Goal: Task Accomplishment & Management: Manage account settings

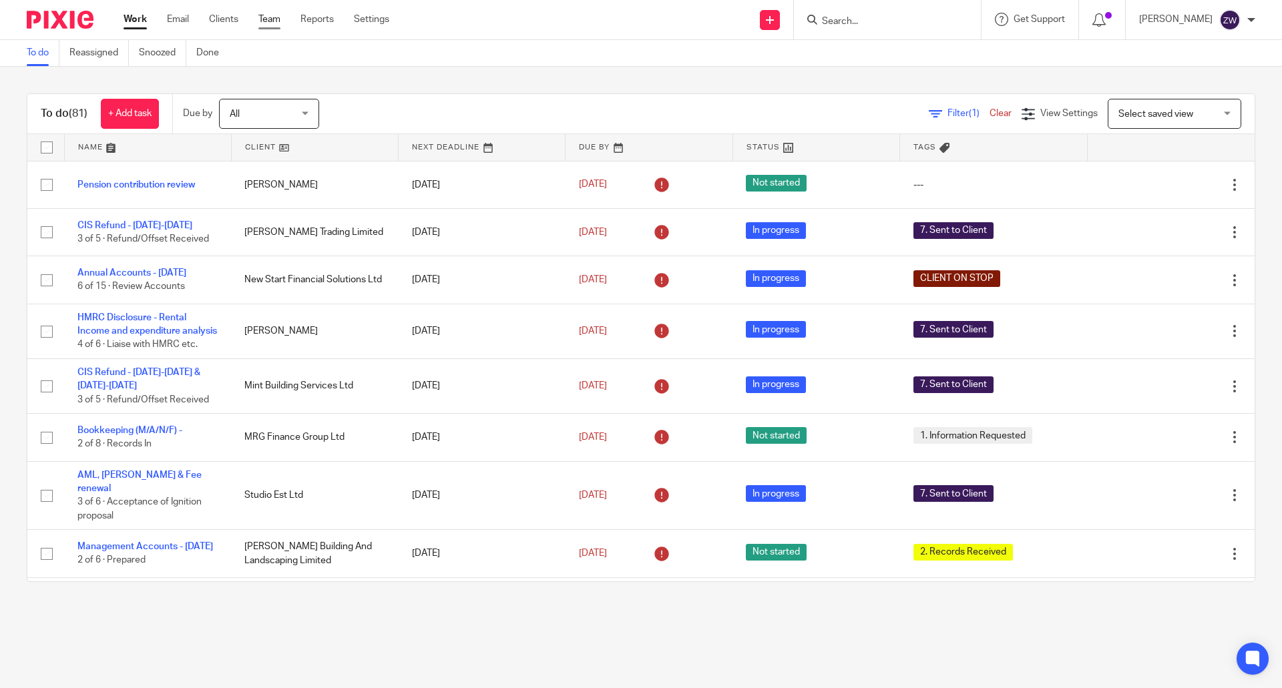
click at [275, 23] on link "Team" at bounding box center [269, 19] width 22 height 13
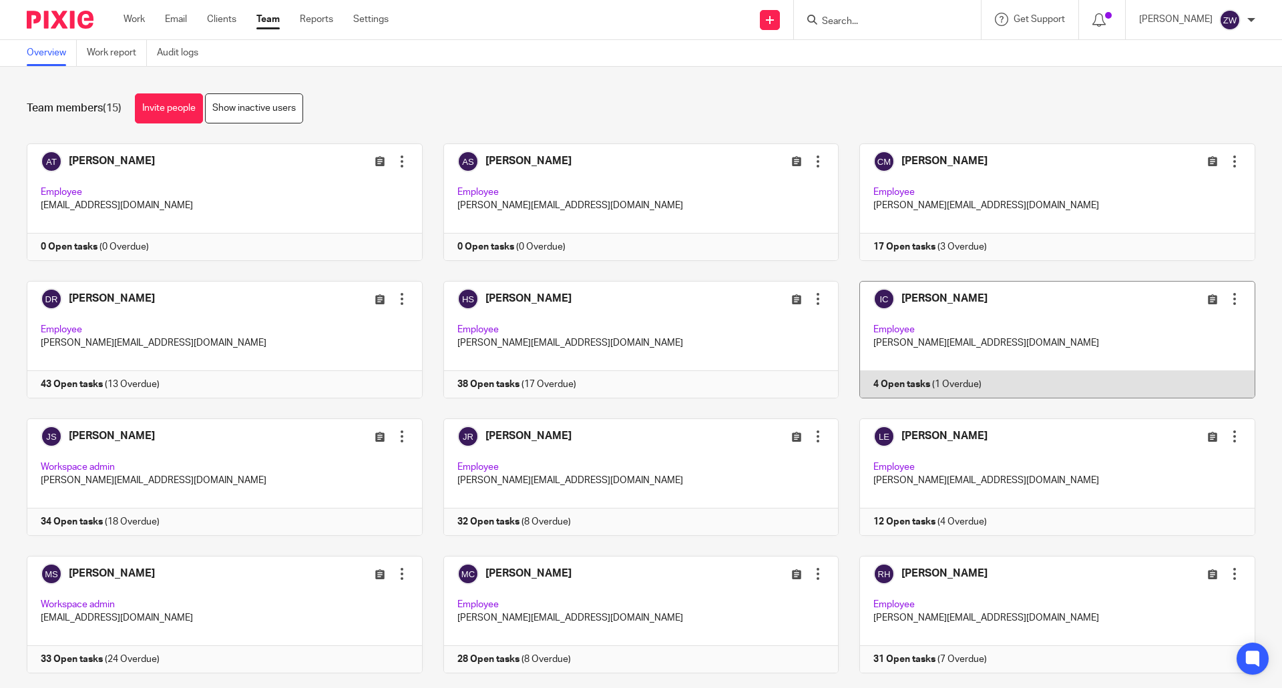
click at [974, 300] on link at bounding box center [1047, 340] width 417 height 118
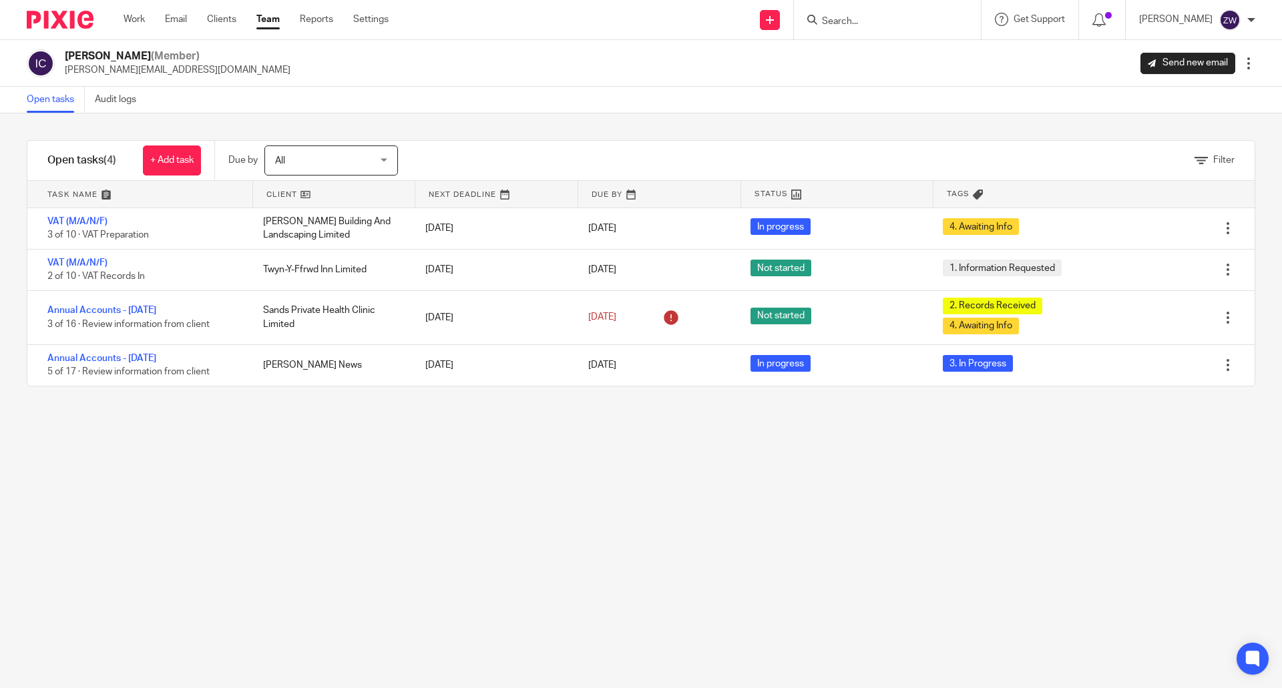
click at [268, 25] on link "Team" at bounding box center [267, 19] width 23 height 13
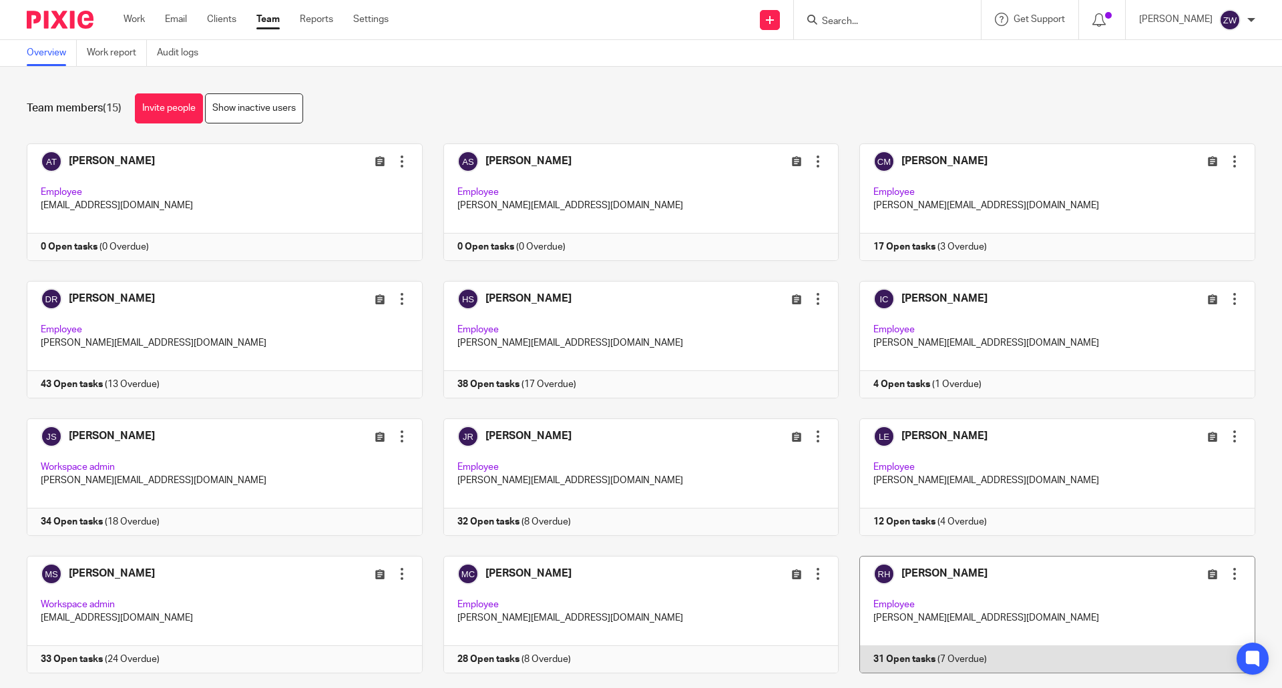
click at [942, 580] on link at bounding box center [1047, 615] width 417 height 118
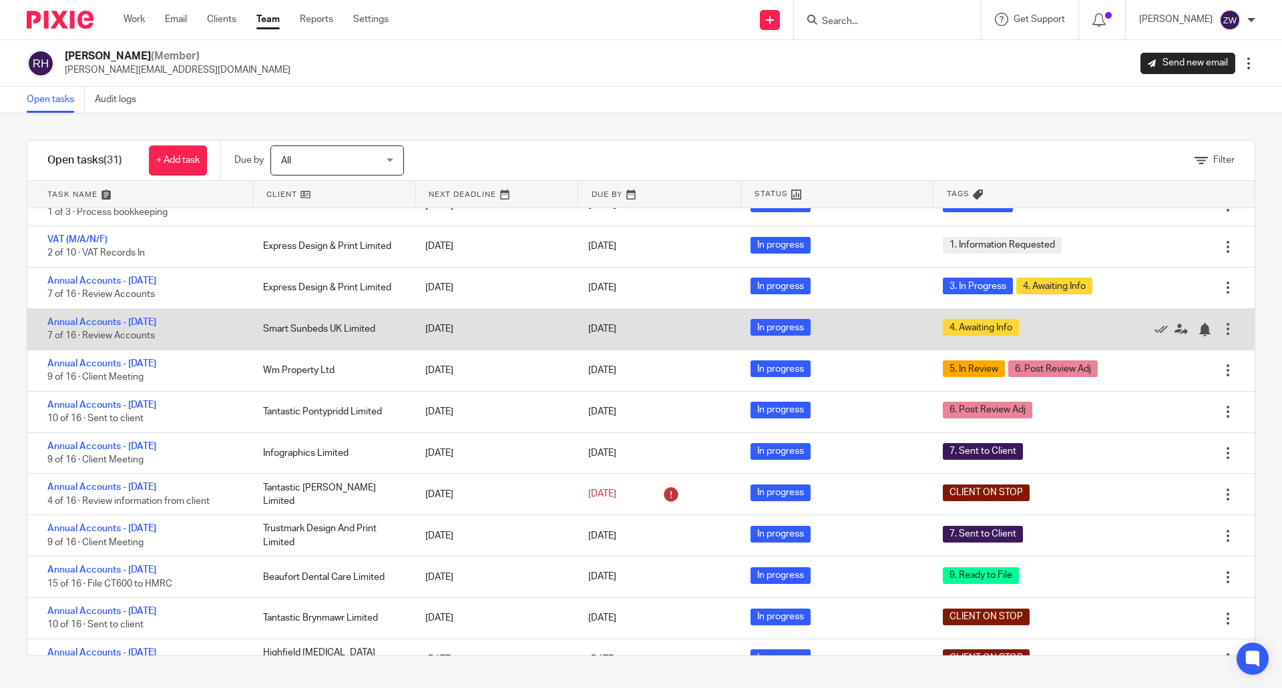
scroll to position [246, 0]
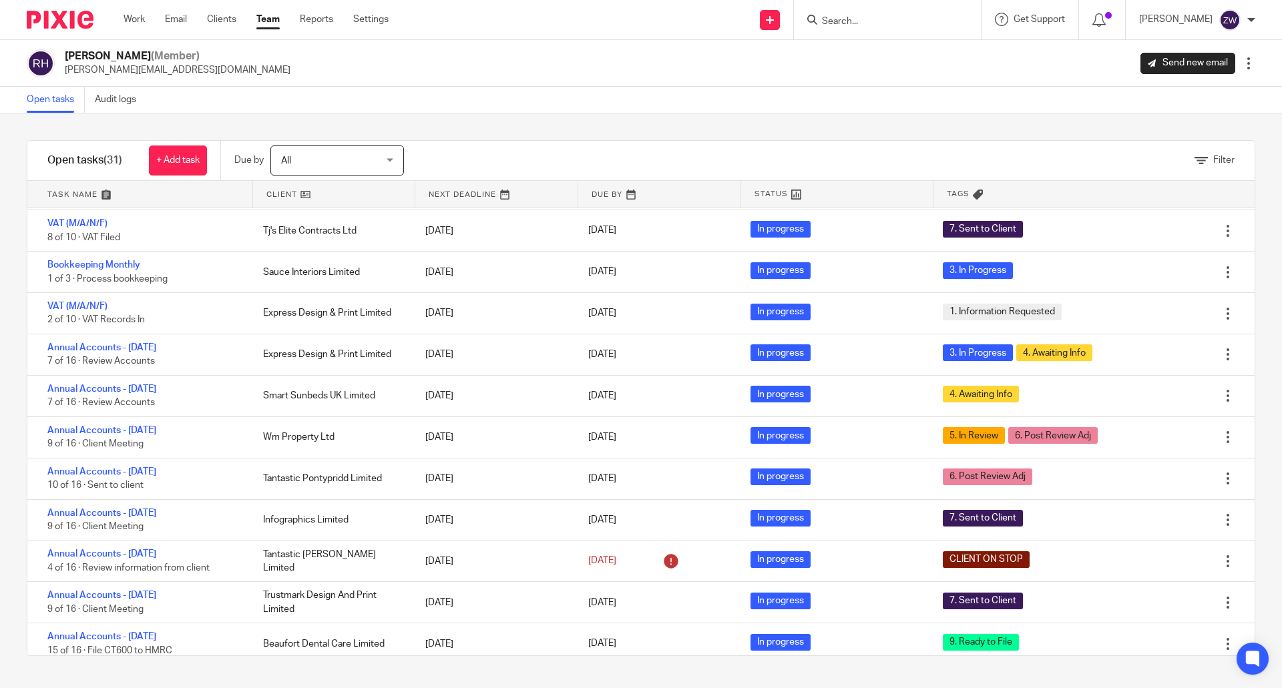
click at [274, 18] on link "Team" at bounding box center [267, 19] width 23 height 13
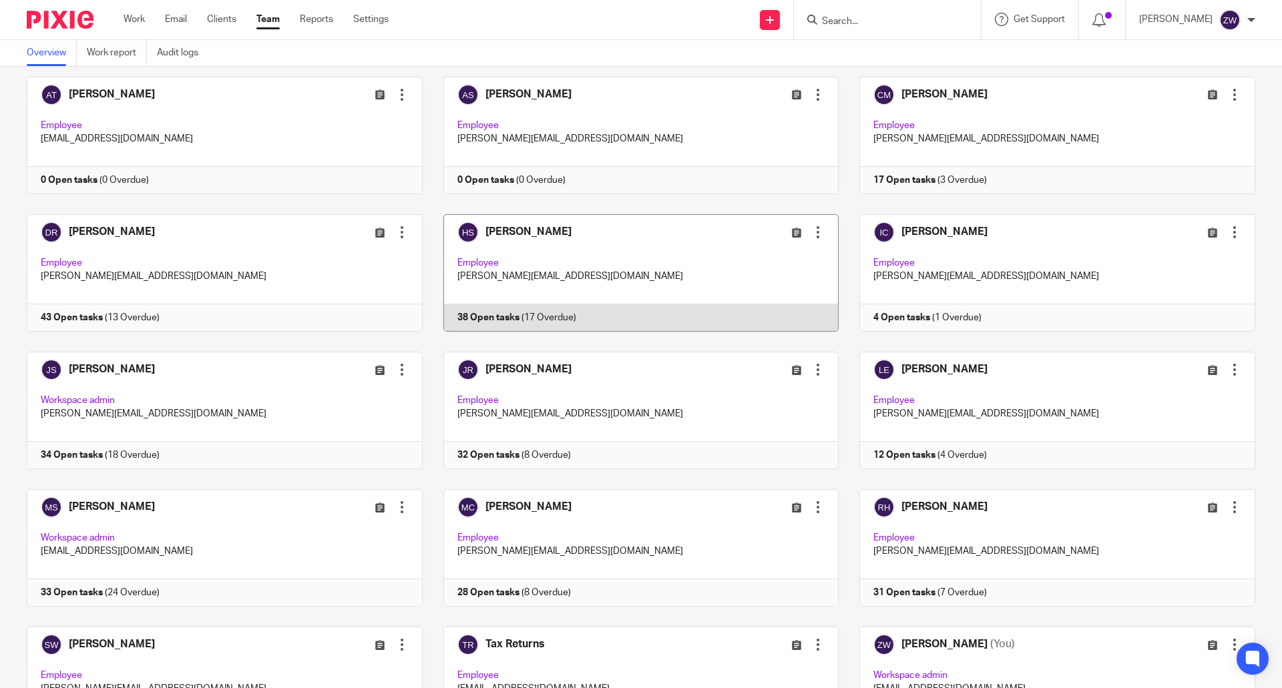
scroll to position [134, 0]
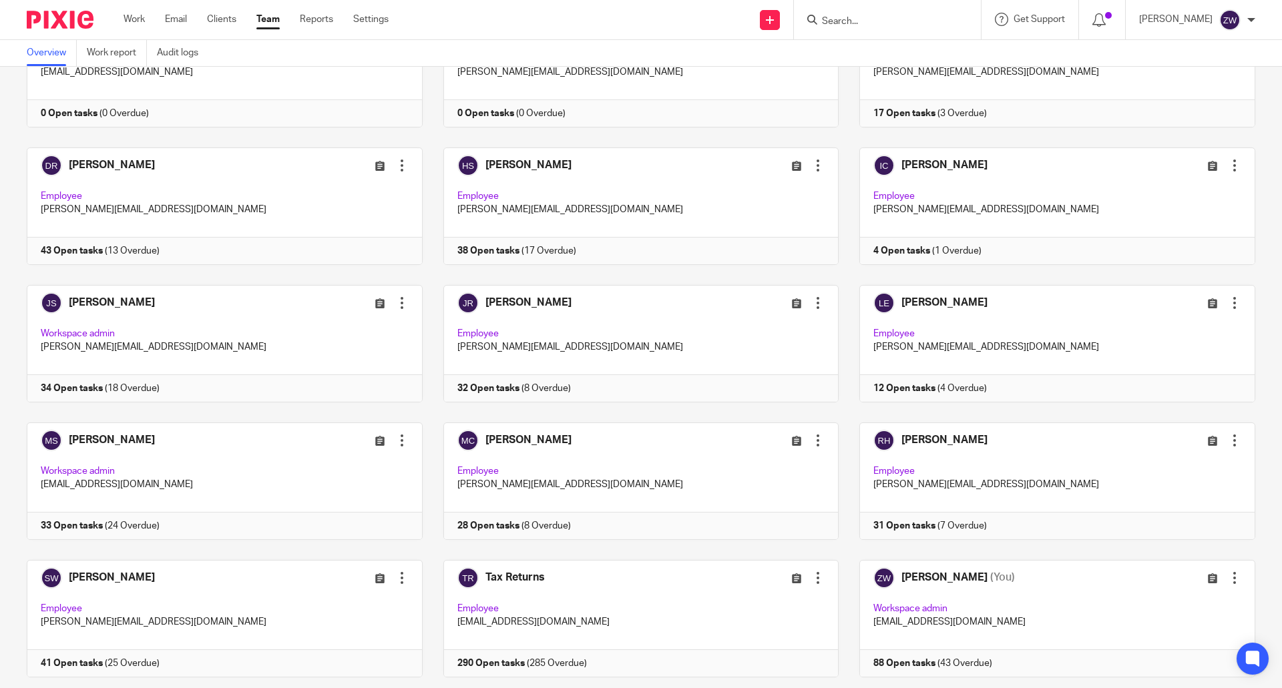
click at [59, 21] on img at bounding box center [60, 20] width 67 height 18
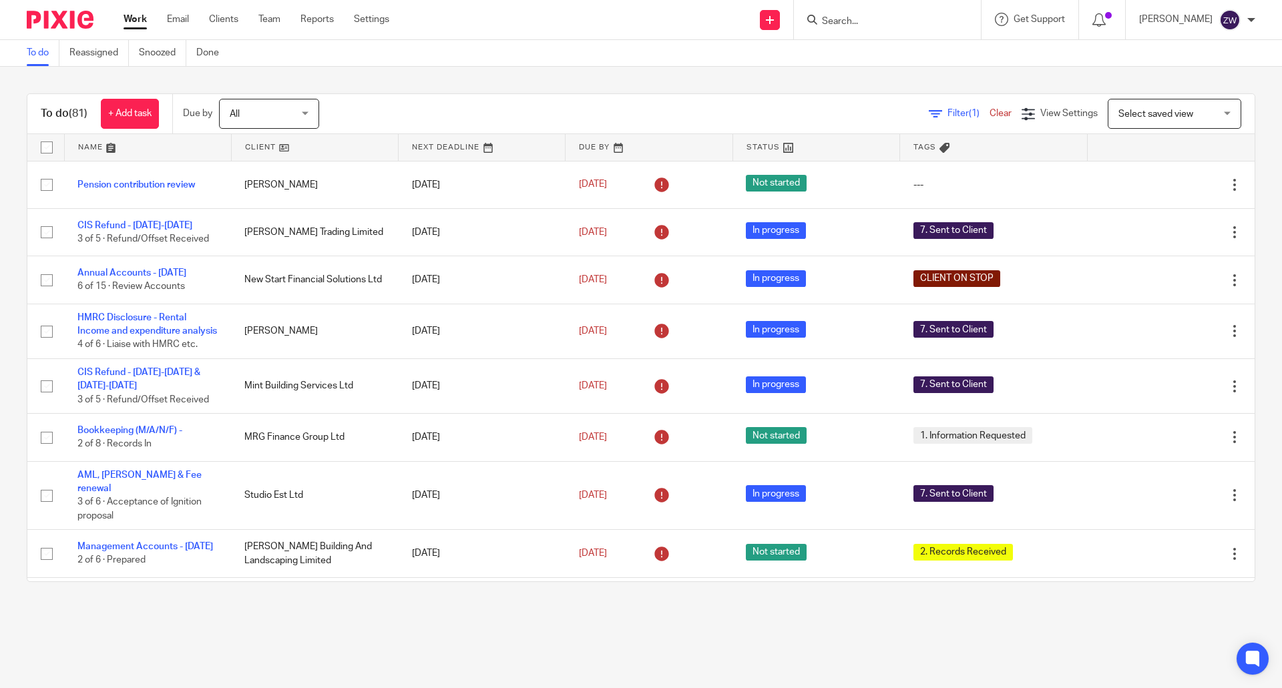
click at [585, 81] on div "To do (81) + Add task Due by All All Today Tomorrow This week Next week This mo…" at bounding box center [641, 338] width 1282 height 542
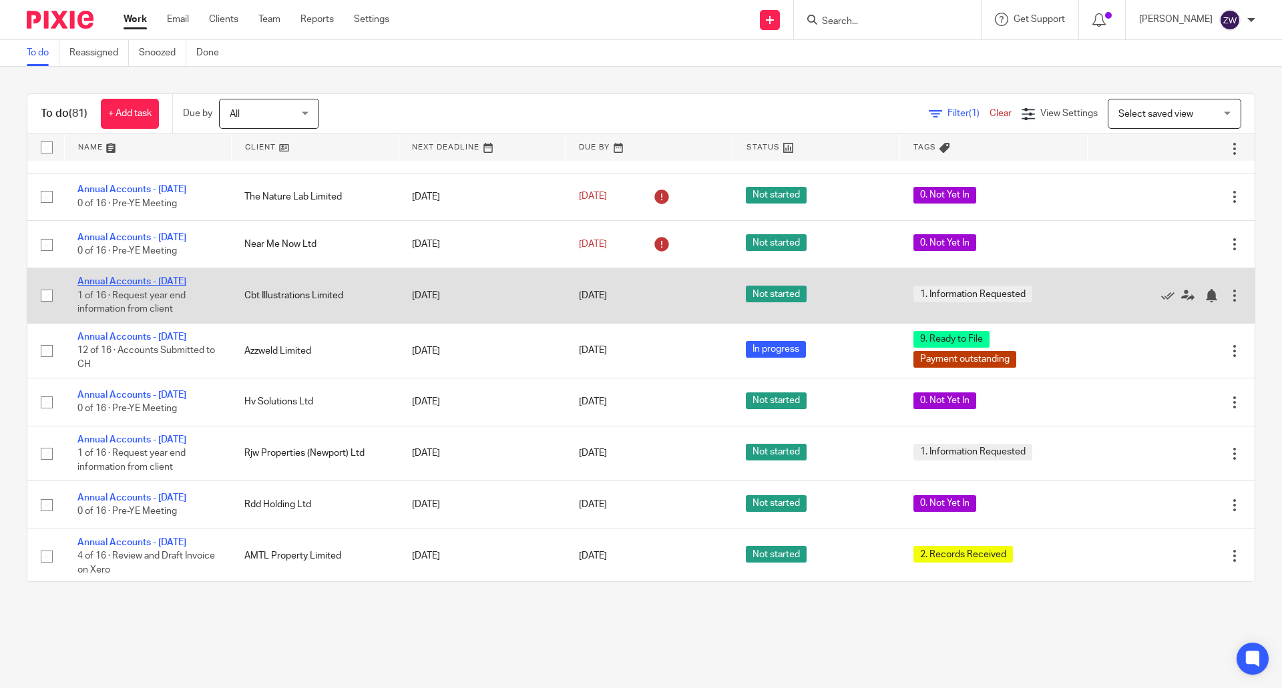
click at [168, 286] on link "Annual Accounts - [DATE]" at bounding box center [131, 281] width 109 height 9
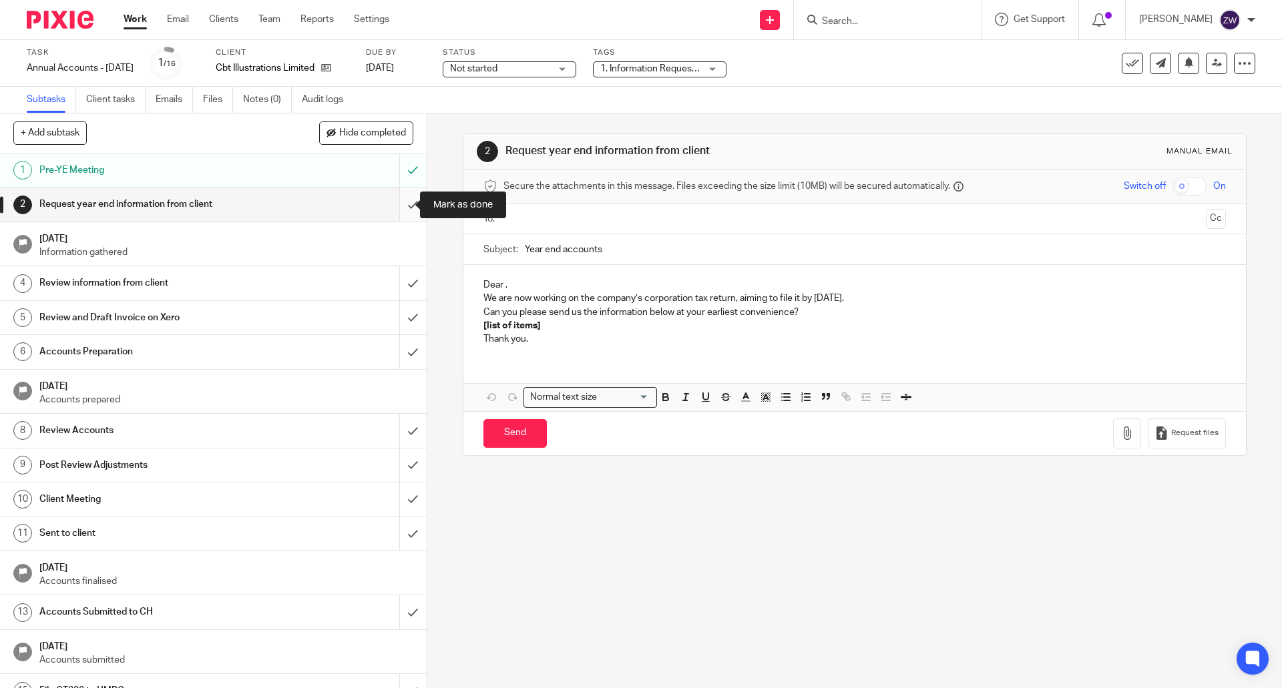
click at [404, 209] on input "submit" at bounding box center [213, 204] width 427 height 33
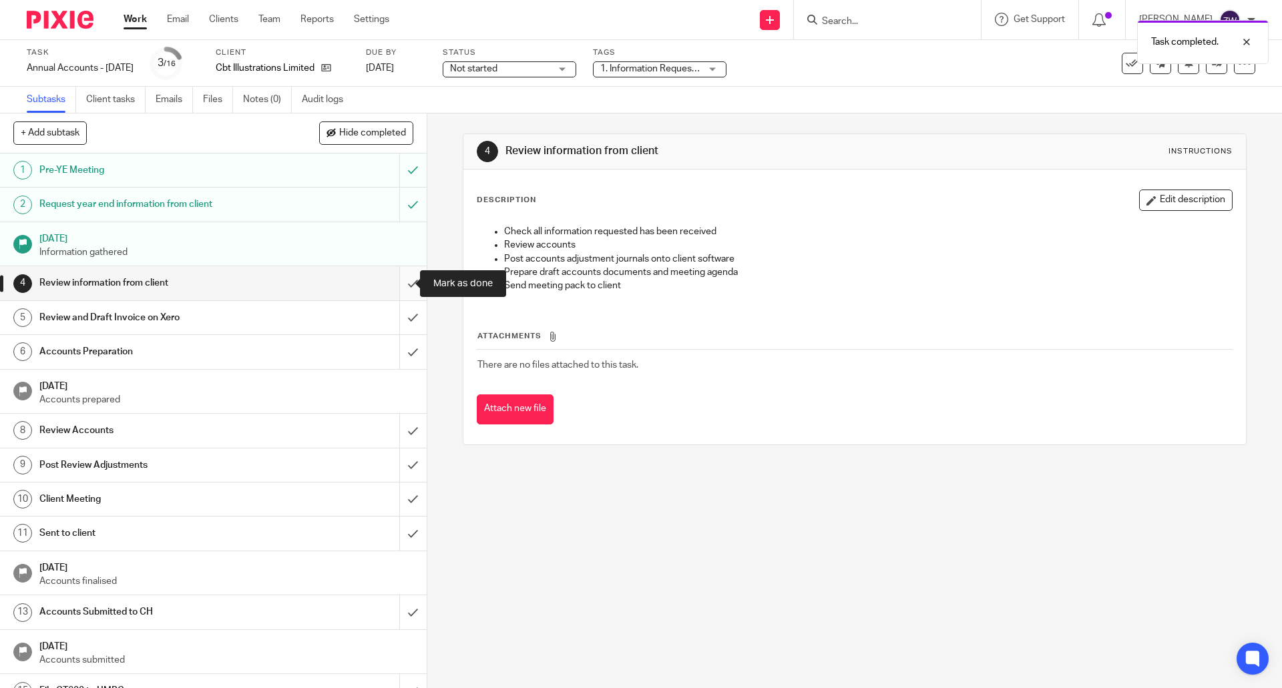
click at [399, 294] on input "submit" at bounding box center [213, 282] width 427 height 33
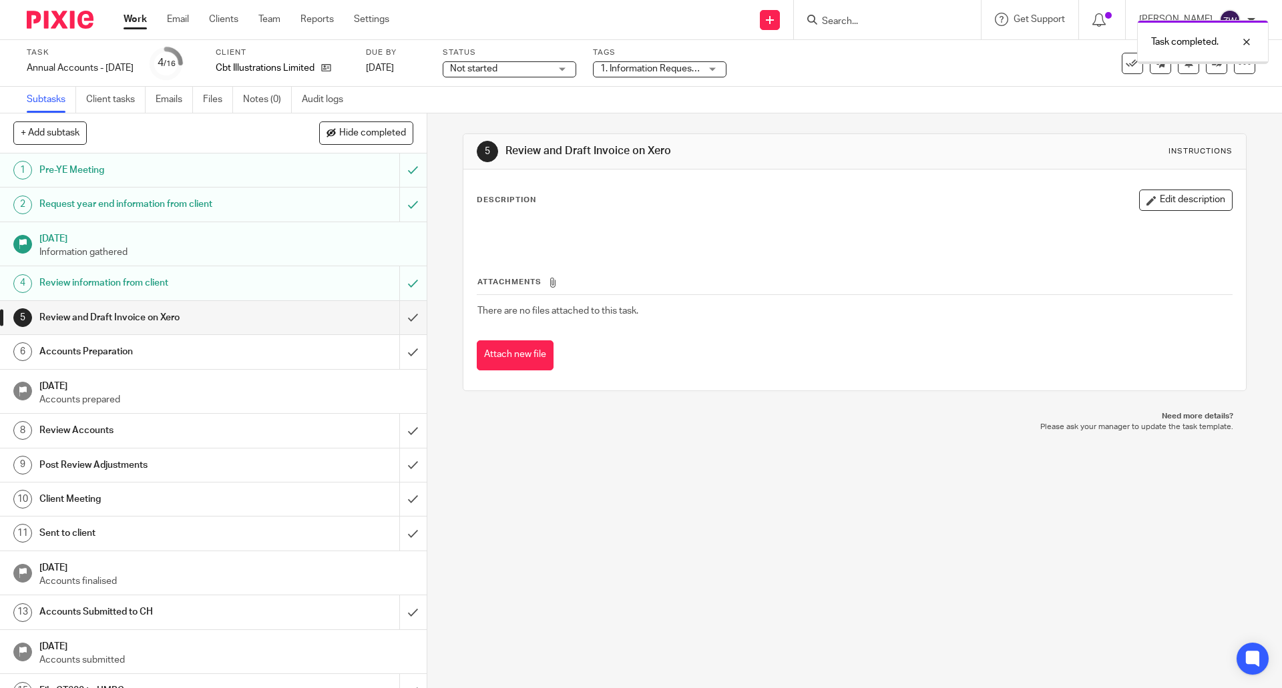
click at [669, 61] on div "Task completed." at bounding box center [955, 38] width 628 height 51
click at [670, 65] on span "1. Information Requested" at bounding box center [653, 68] width 106 height 9
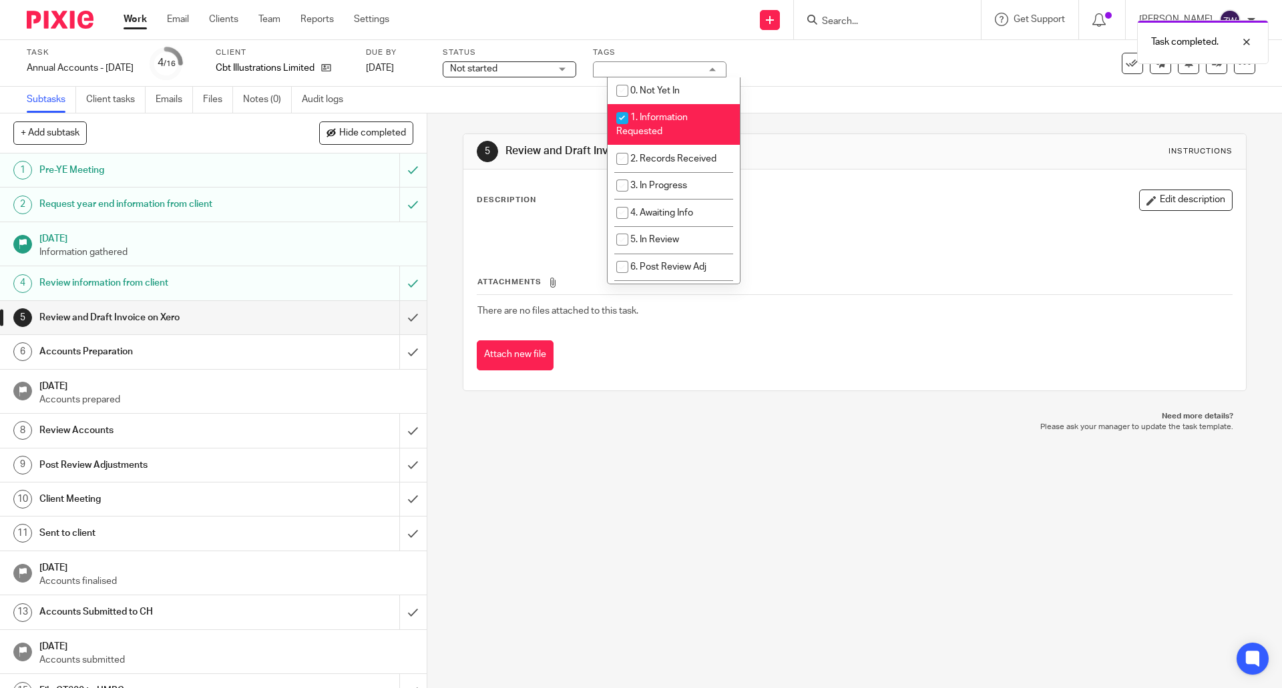
click at [668, 122] on li "1. Information Requested" at bounding box center [674, 124] width 132 height 41
checkbox input "false"
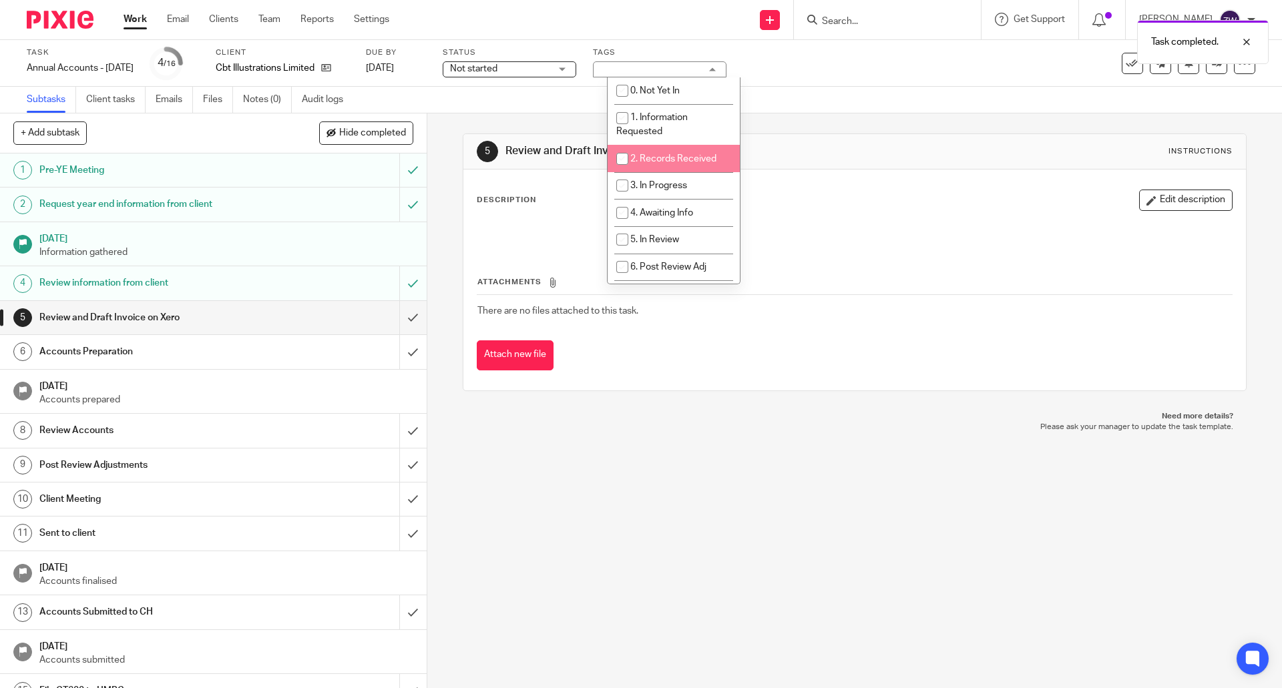
click at [666, 151] on li "2. Records Received" at bounding box center [674, 158] width 132 height 27
checkbox input "true"
click at [560, 121] on div "5 Review and Draft Invoice on Xero Instructions Description Edit description At…" at bounding box center [854, 263] width 783 height 298
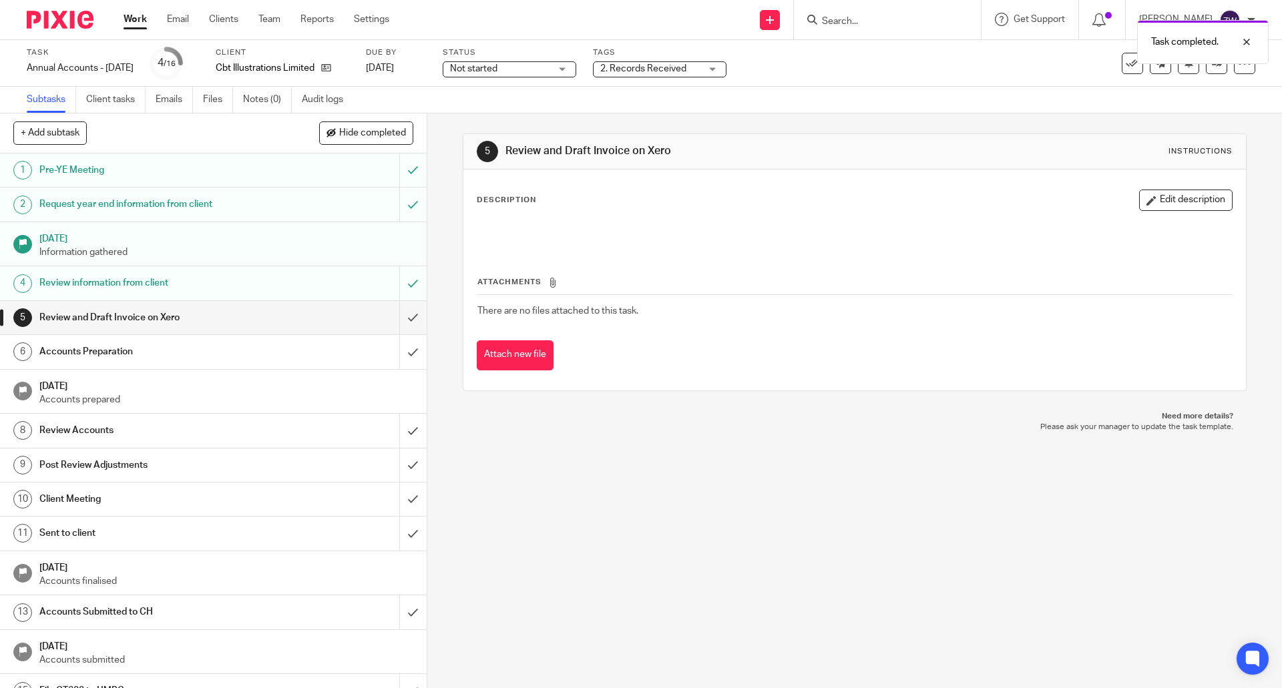
click at [58, 30] on div at bounding box center [55, 19] width 110 height 39
click at [49, 19] on img at bounding box center [60, 20] width 67 height 18
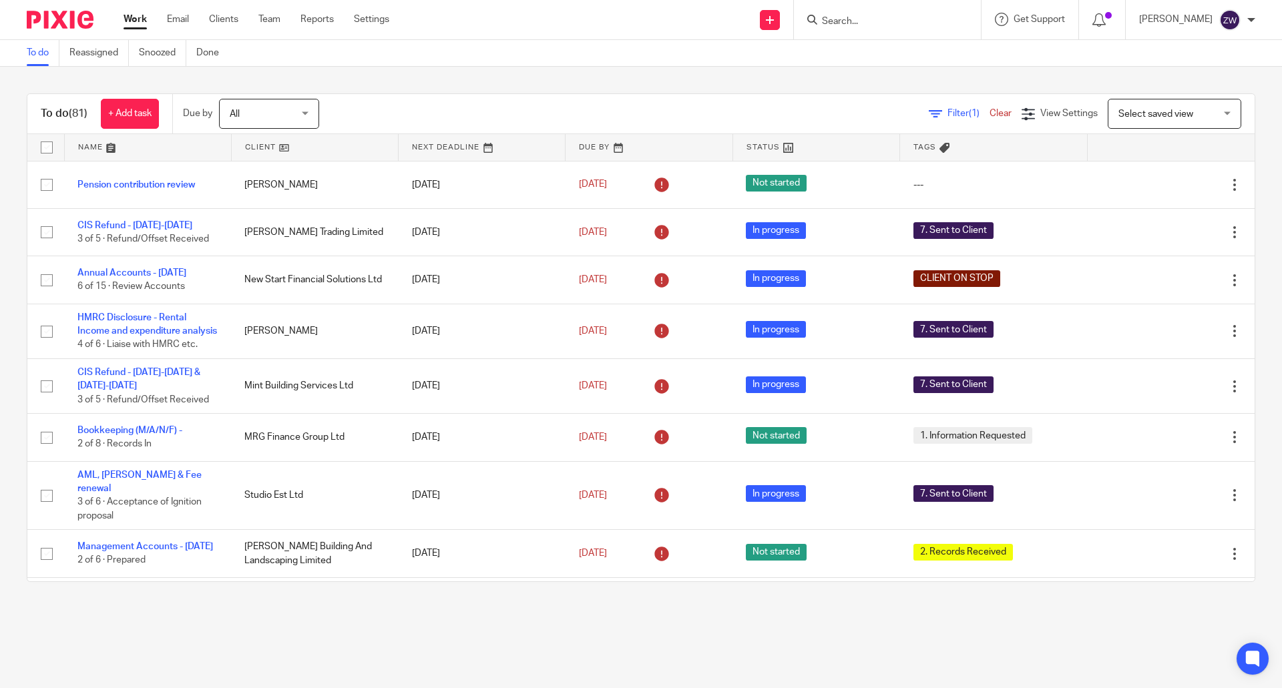
click at [348, 74] on div "To do (81) + Add task Due by All All Today Tomorrow This week Next week This mo…" at bounding box center [641, 338] width 1282 height 542
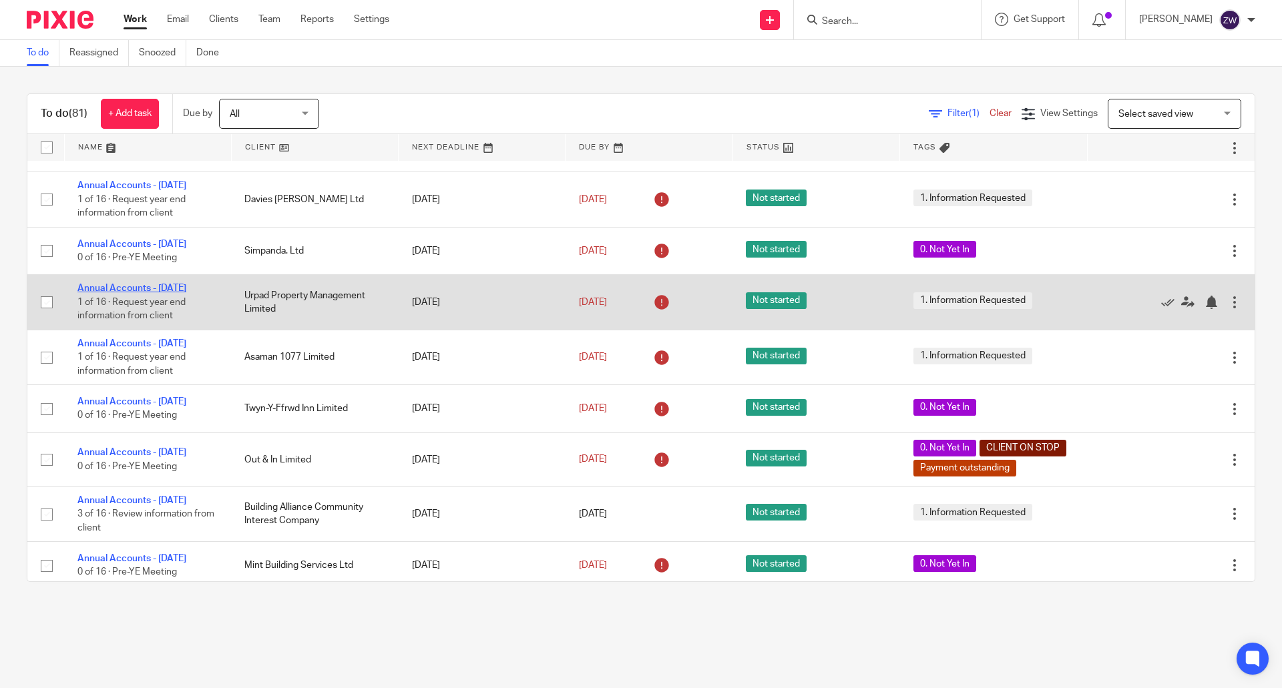
click at [186, 293] on link "Annual Accounts - June 2025" at bounding box center [131, 288] width 109 height 9
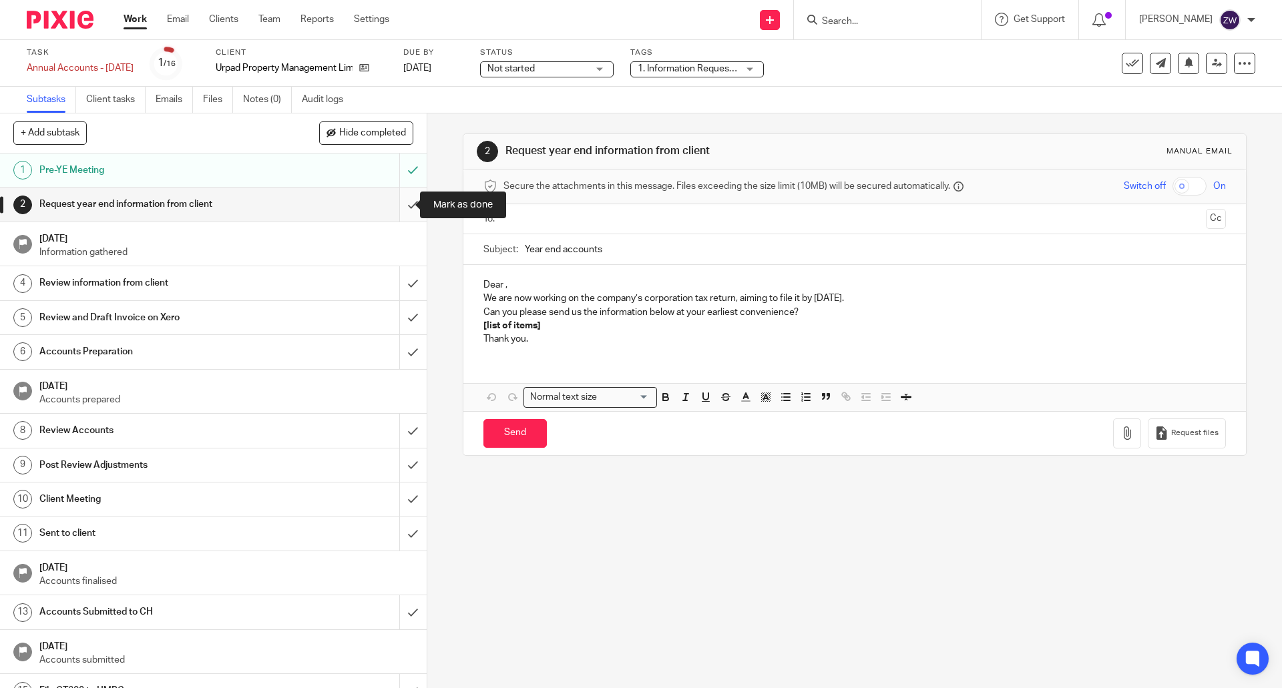
click at [403, 205] on input "submit" at bounding box center [213, 204] width 427 height 33
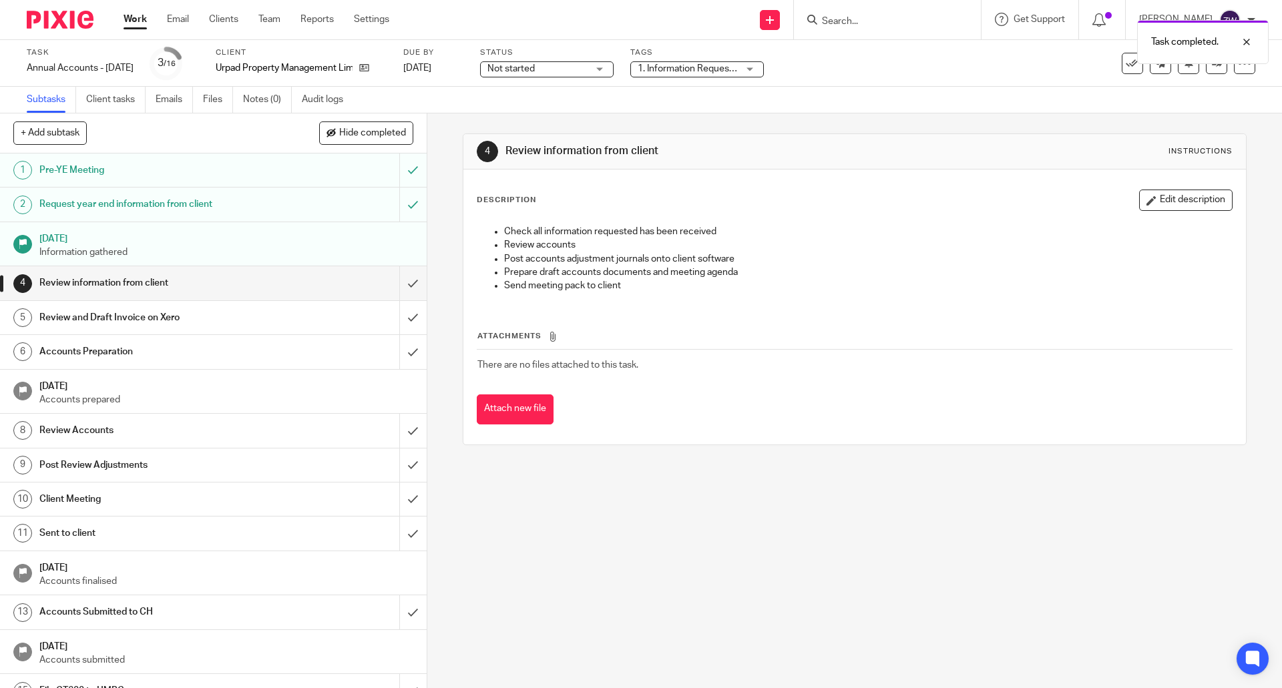
click at [718, 71] on span "1. Information Requested" at bounding box center [691, 68] width 106 height 9
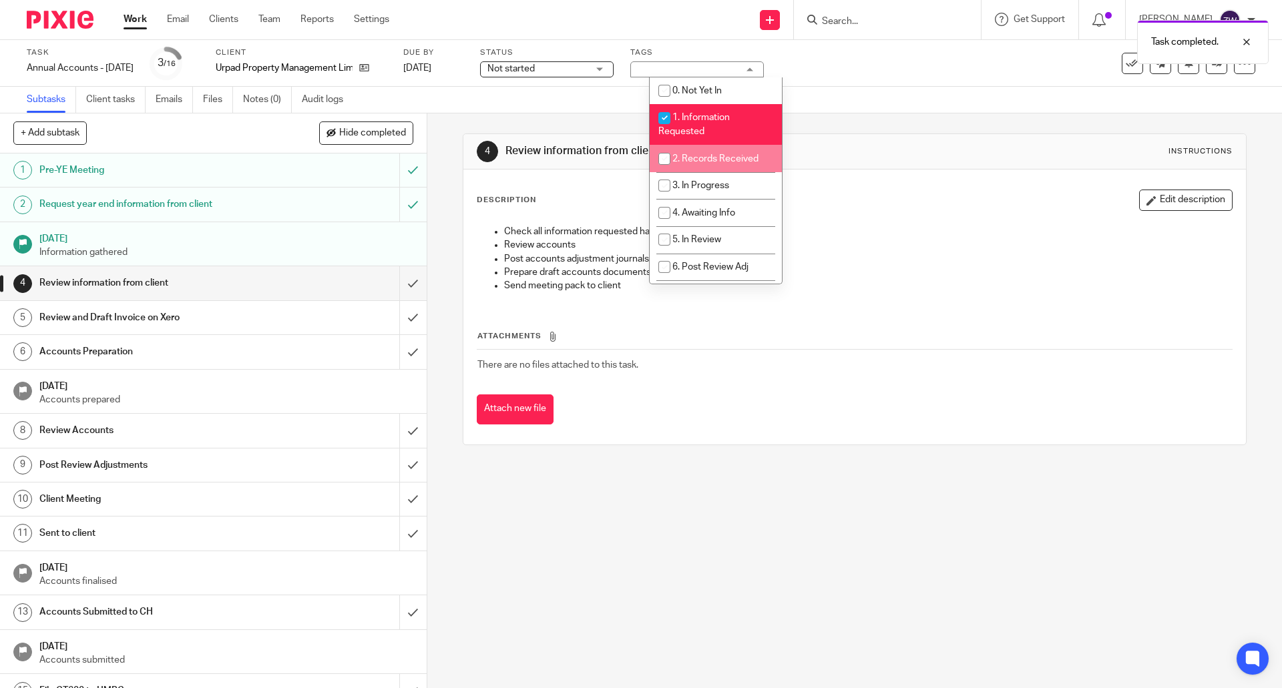
drag, startPoint x: 703, startPoint y: 162, endPoint x: 687, endPoint y: 125, distance: 40.4
click at [702, 162] on span "2. Records Received" at bounding box center [715, 158] width 86 height 9
checkbox input "true"
click at [683, 106] on li "1. Information Requested" at bounding box center [716, 124] width 132 height 41
checkbox input "false"
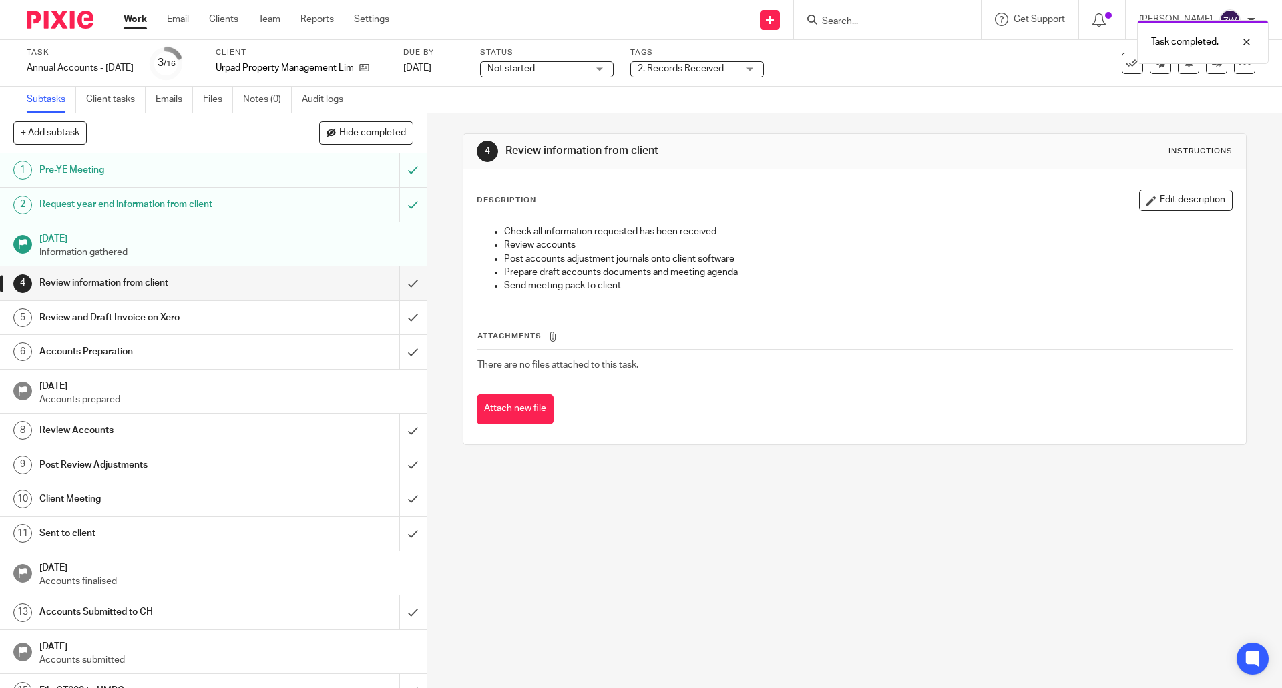
click at [595, 113] on div "Subtasks Client tasks Emails Files Notes (0) Audit logs" at bounding box center [641, 100] width 1282 height 27
click at [53, 24] on img at bounding box center [60, 20] width 67 height 18
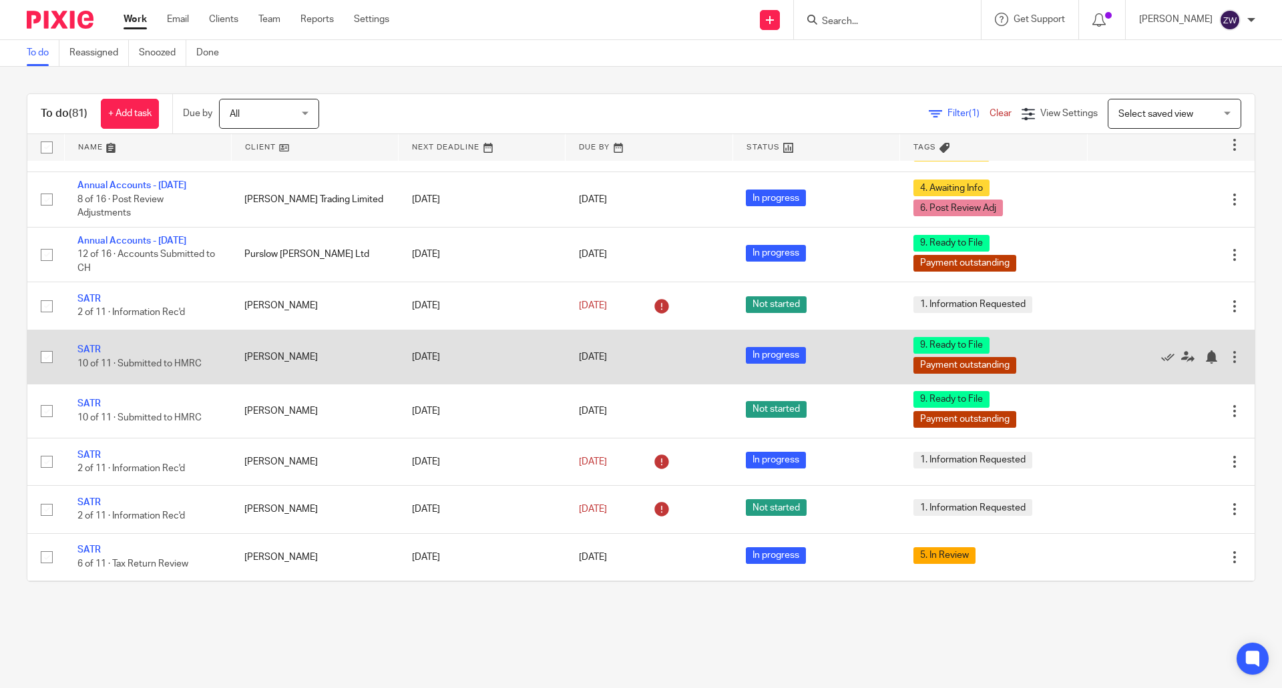
scroll to position [1669, 0]
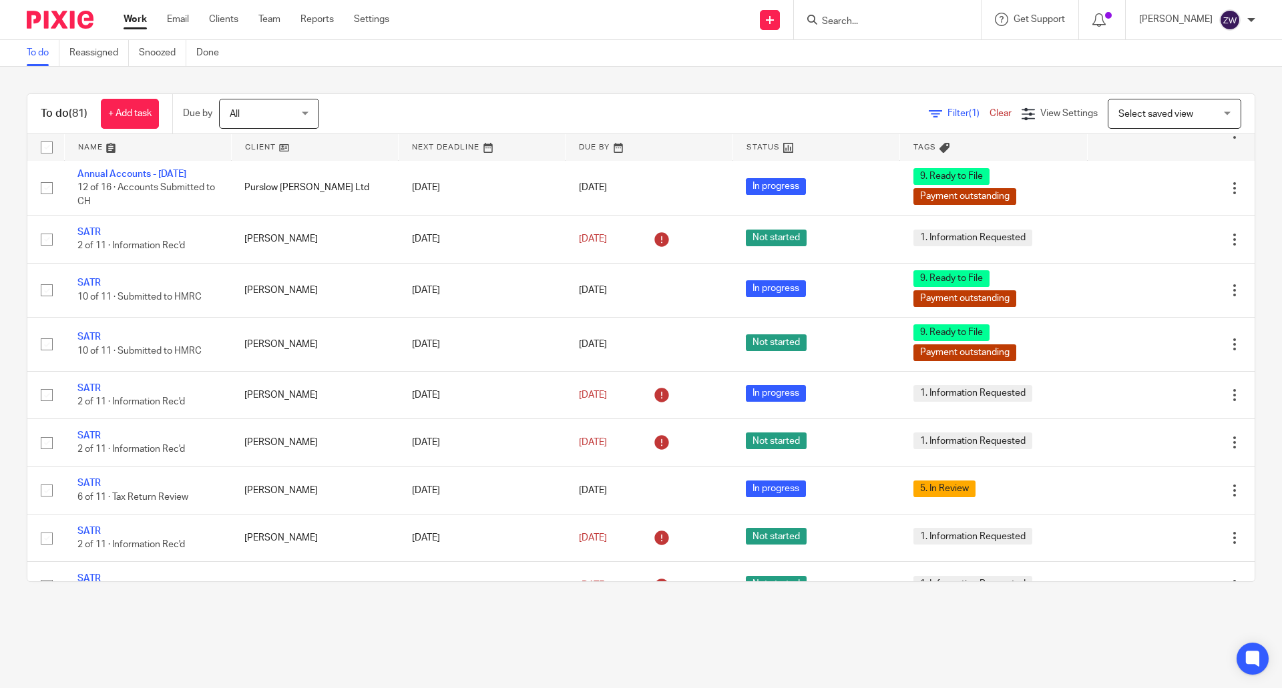
click at [433, 75] on div "To do (81) + Add task Due by All All Today Tomorrow This week Next week This mo…" at bounding box center [641, 338] width 1282 height 542
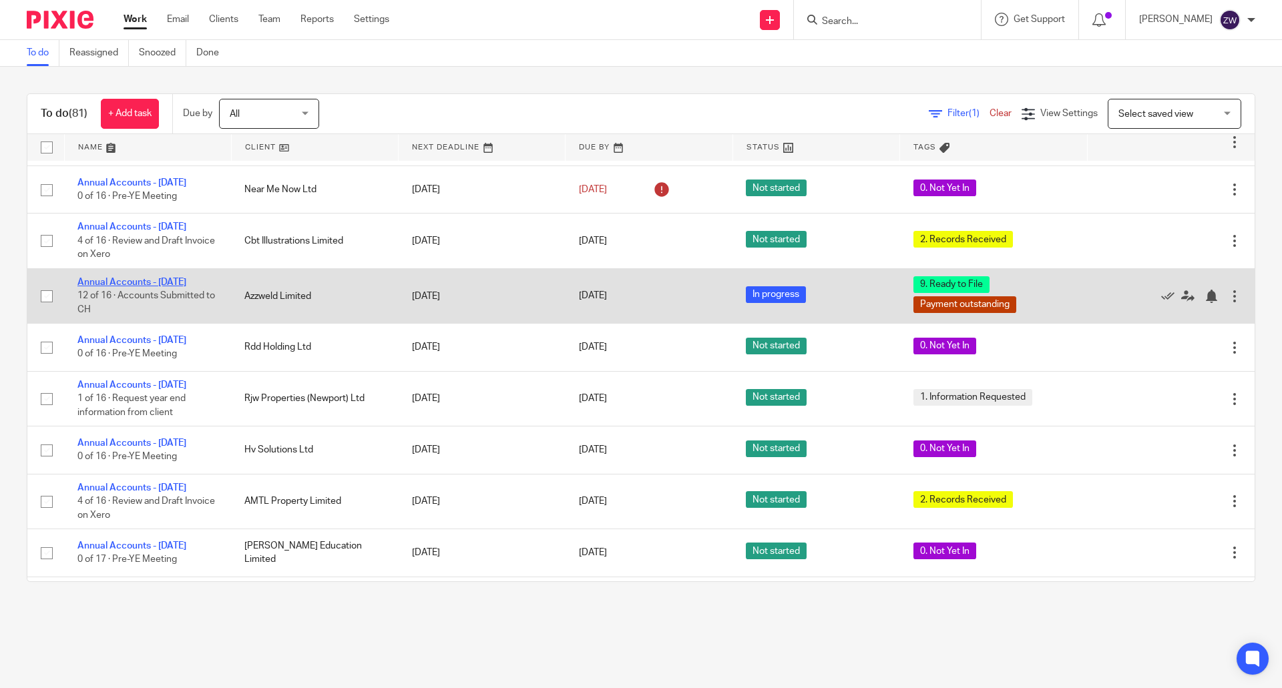
click at [166, 287] on link "Annual Accounts - [DATE]" at bounding box center [131, 282] width 109 height 9
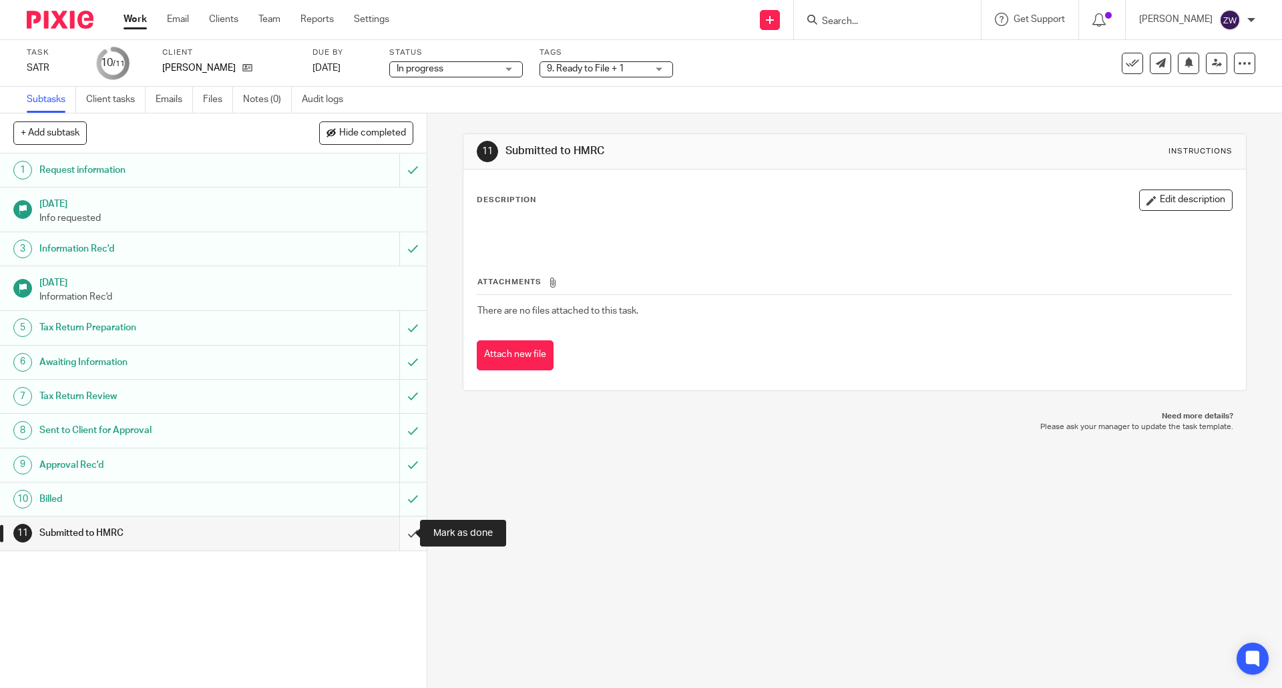
click at [399, 535] on input "submit" at bounding box center [213, 533] width 427 height 33
click at [397, 530] on input "submit" at bounding box center [213, 533] width 427 height 33
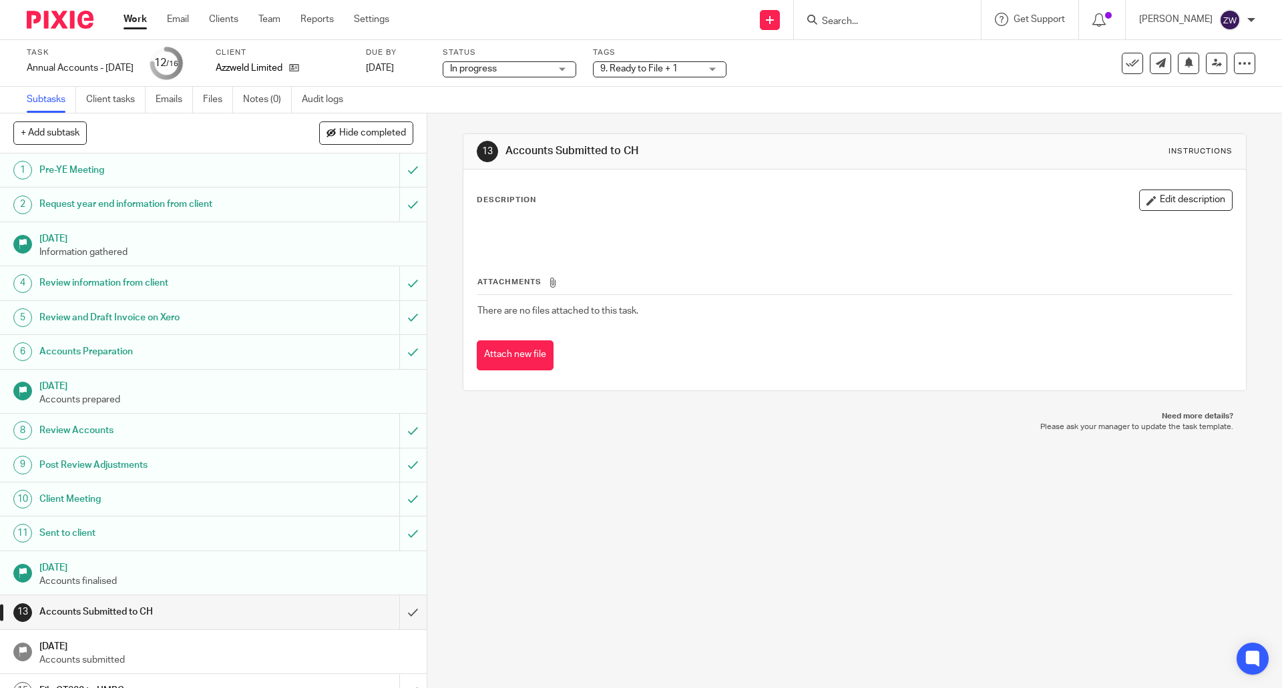
click at [634, 73] on span "9. Ready to File + 1" at bounding box center [638, 68] width 77 height 9
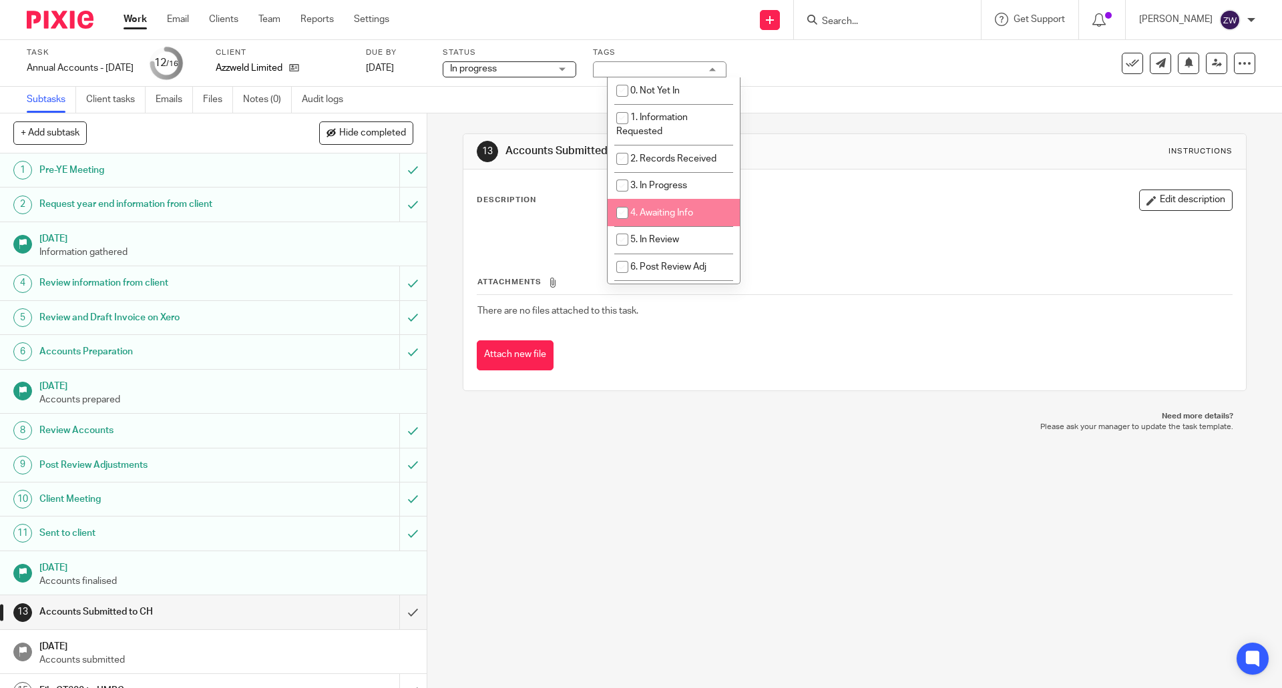
scroll to position [200, 0]
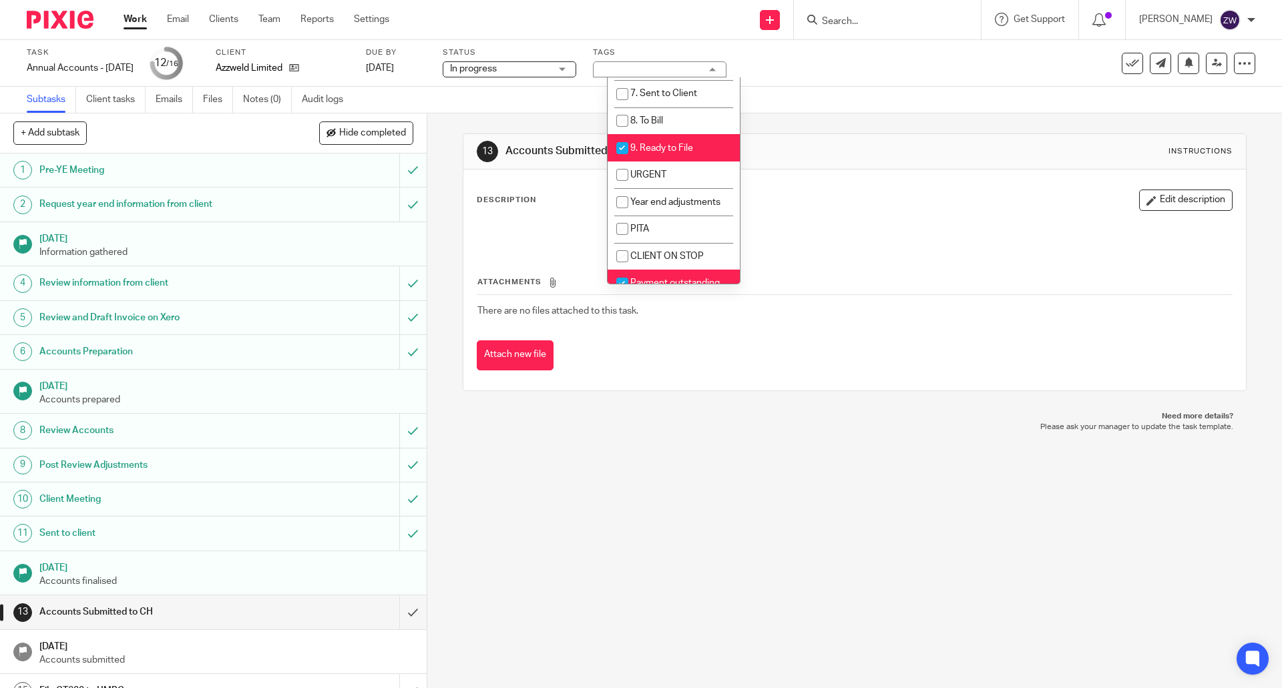
click at [650, 150] on span "9. Ready to File" at bounding box center [661, 148] width 63 height 9
checkbox input "false"
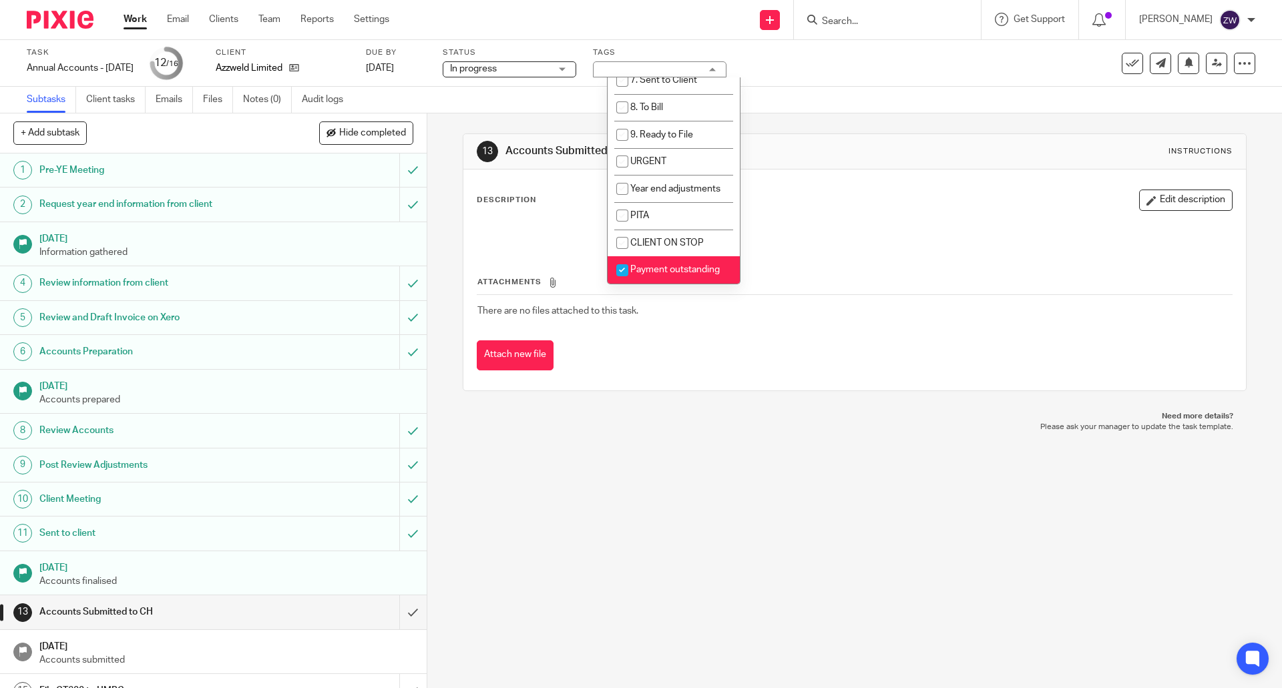
click at [673, 266] on span "Payment outstanding" at bounding box center [674, 269] width 89 height 9
checkbox input "false"
click at [668, 187] on span "Year end adjustments" at bounding box center [675, 188] width 90 height 9
checkbox input "true"
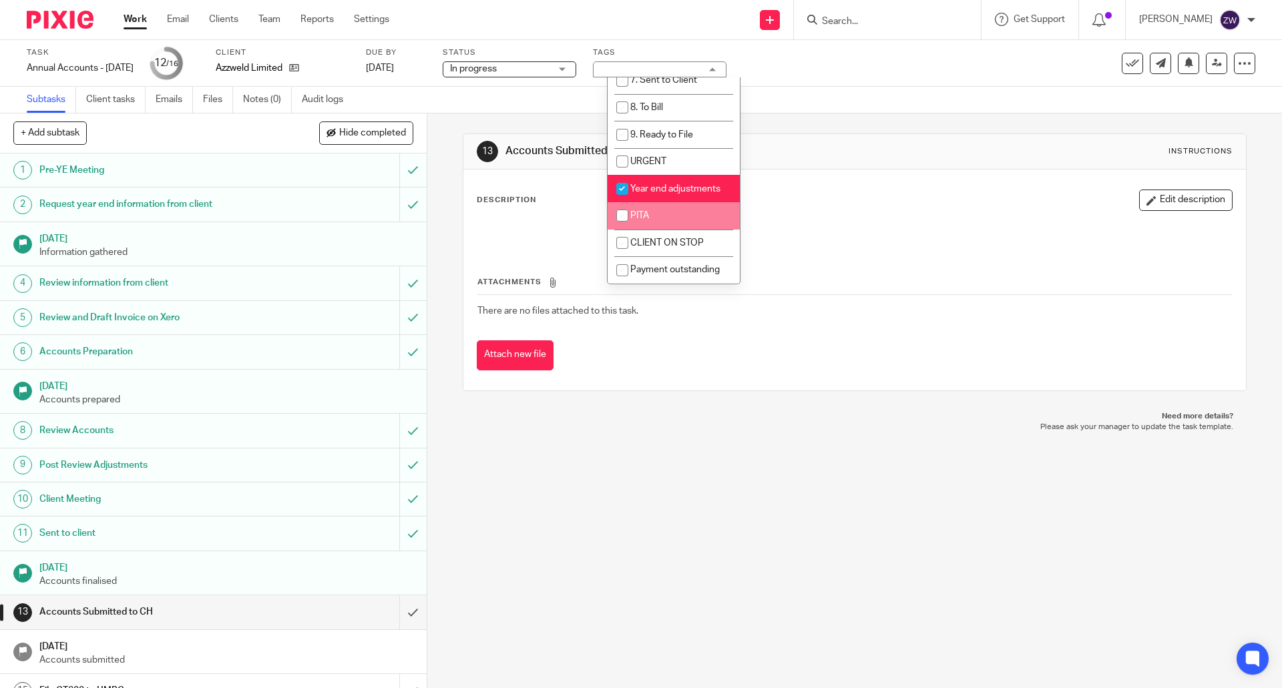
scroll to position [55, 0]
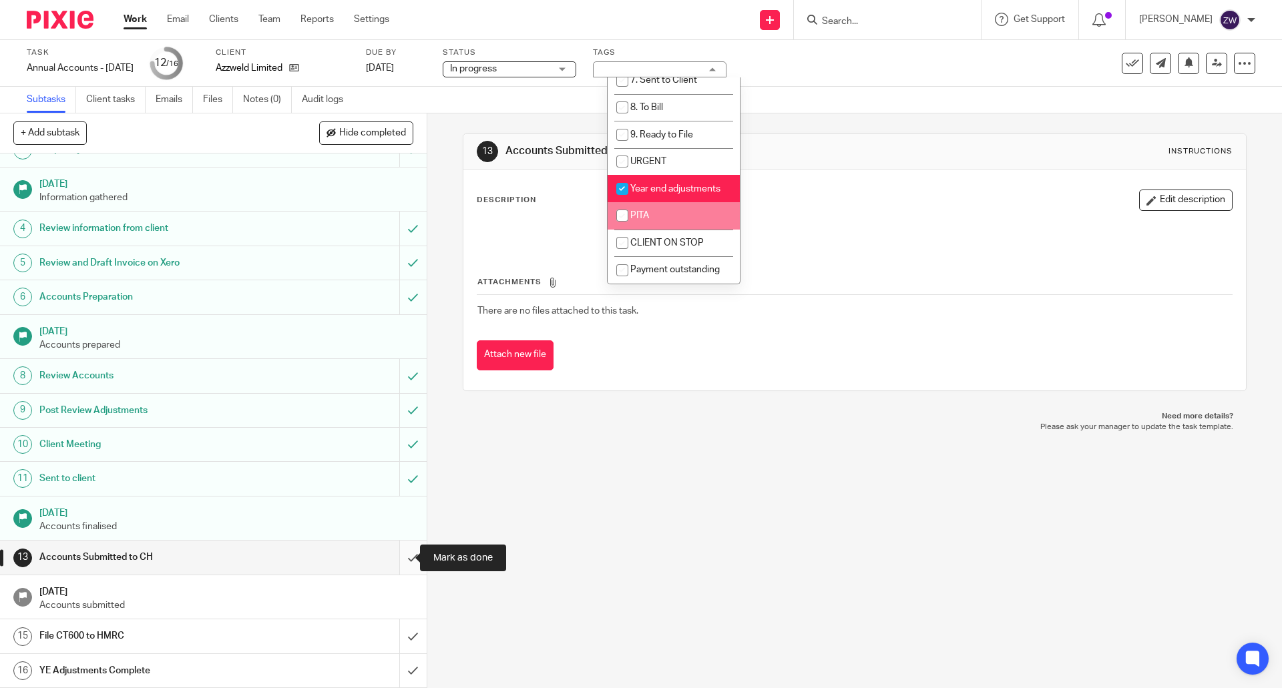
click at [397, 552] on input "submit" at bounding box center [213, 557] width 427 height 33
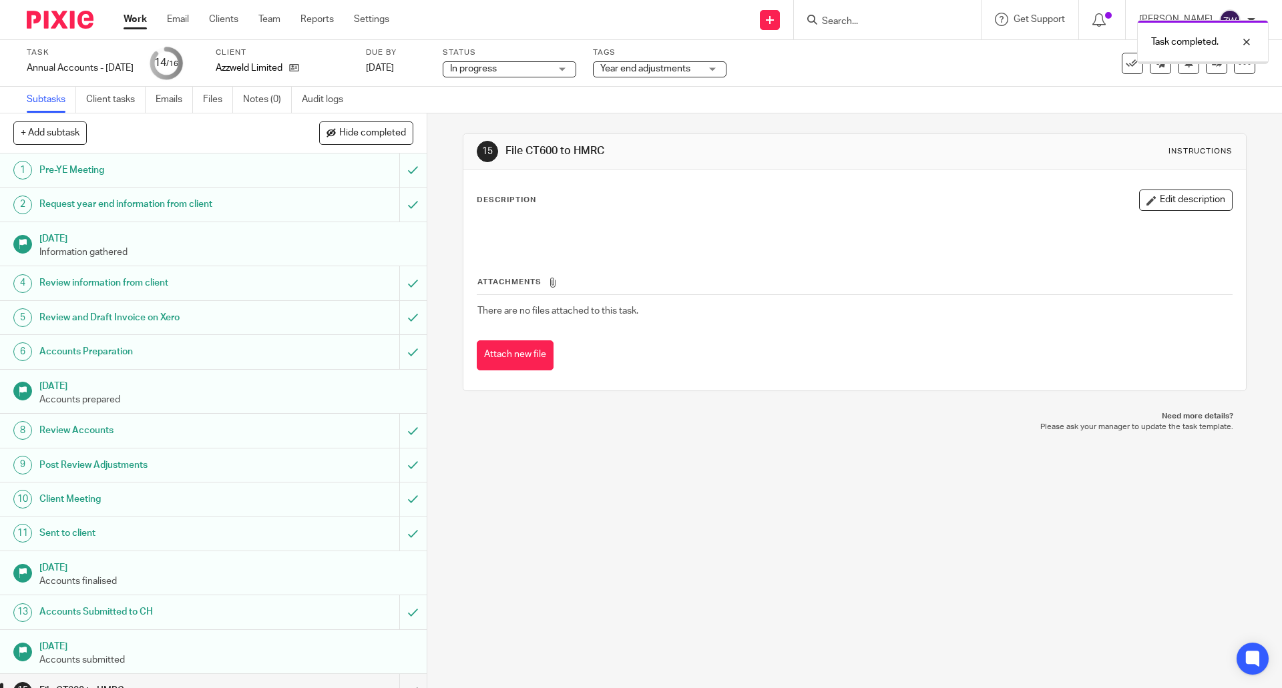
scroll to position [55, 0]
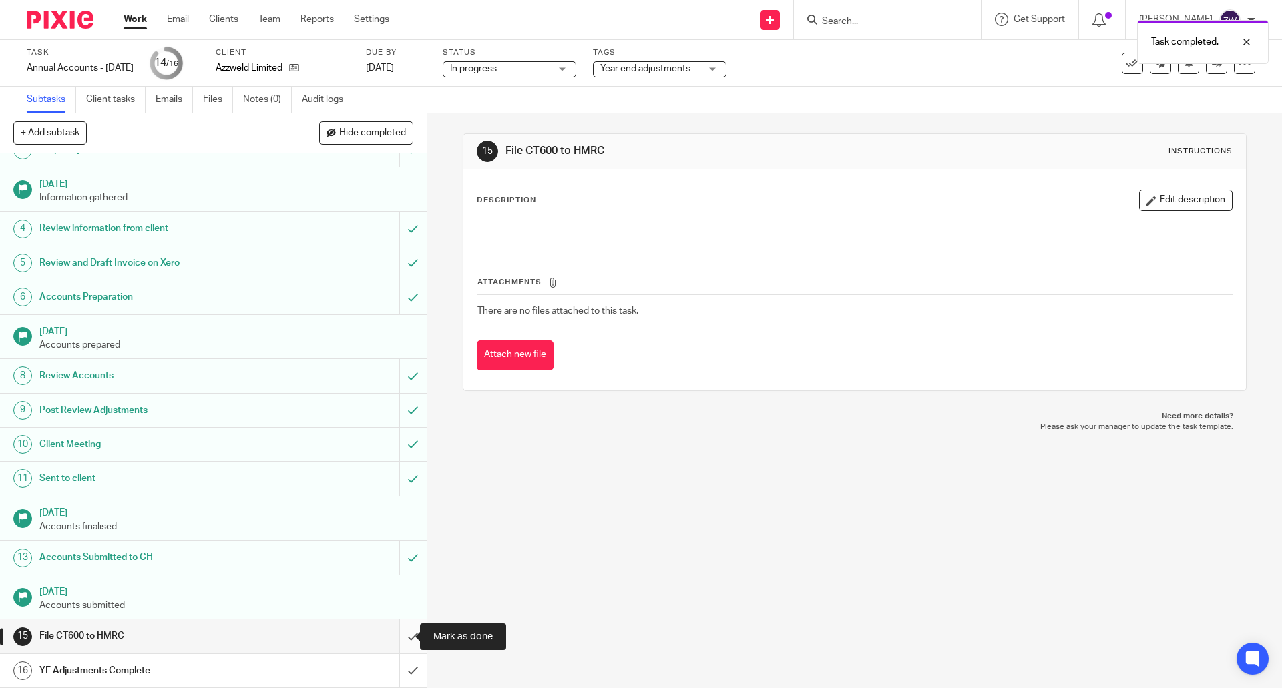
click at [393, 634] on input "submit" at bounding box center [213, 636] width 427 height 33
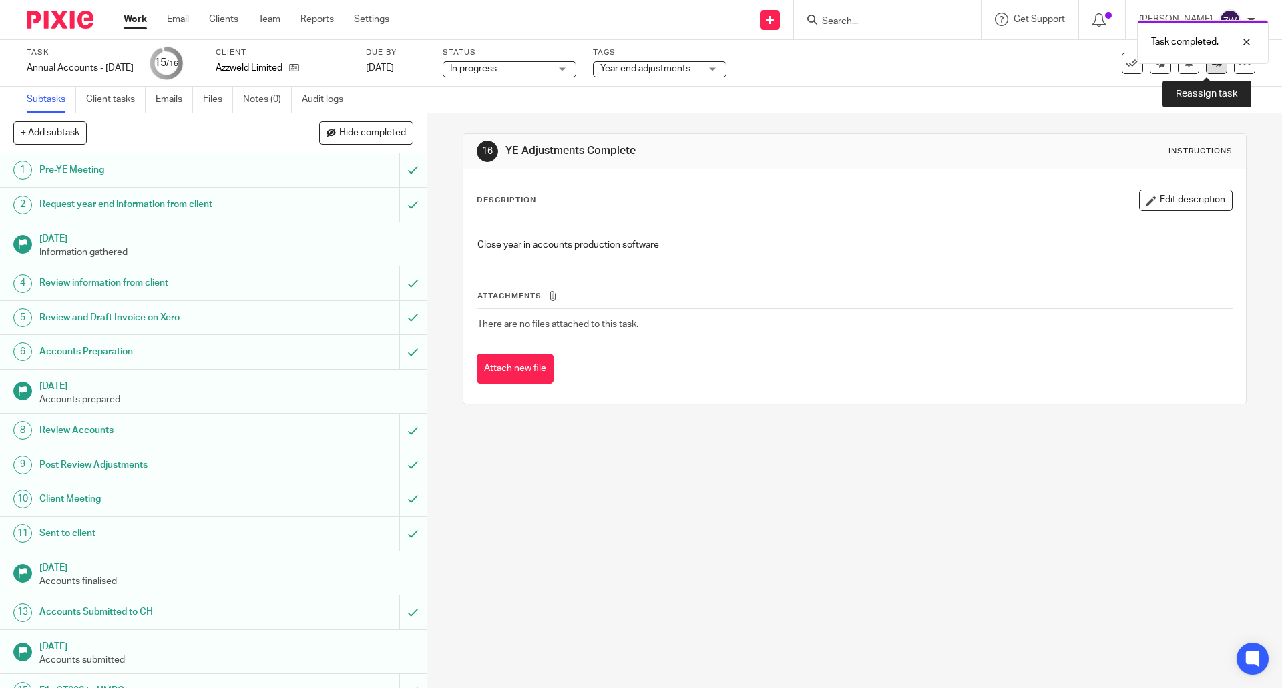
click at [1209, 71] on link at bounding box center [1216, 63] width 21 height 21
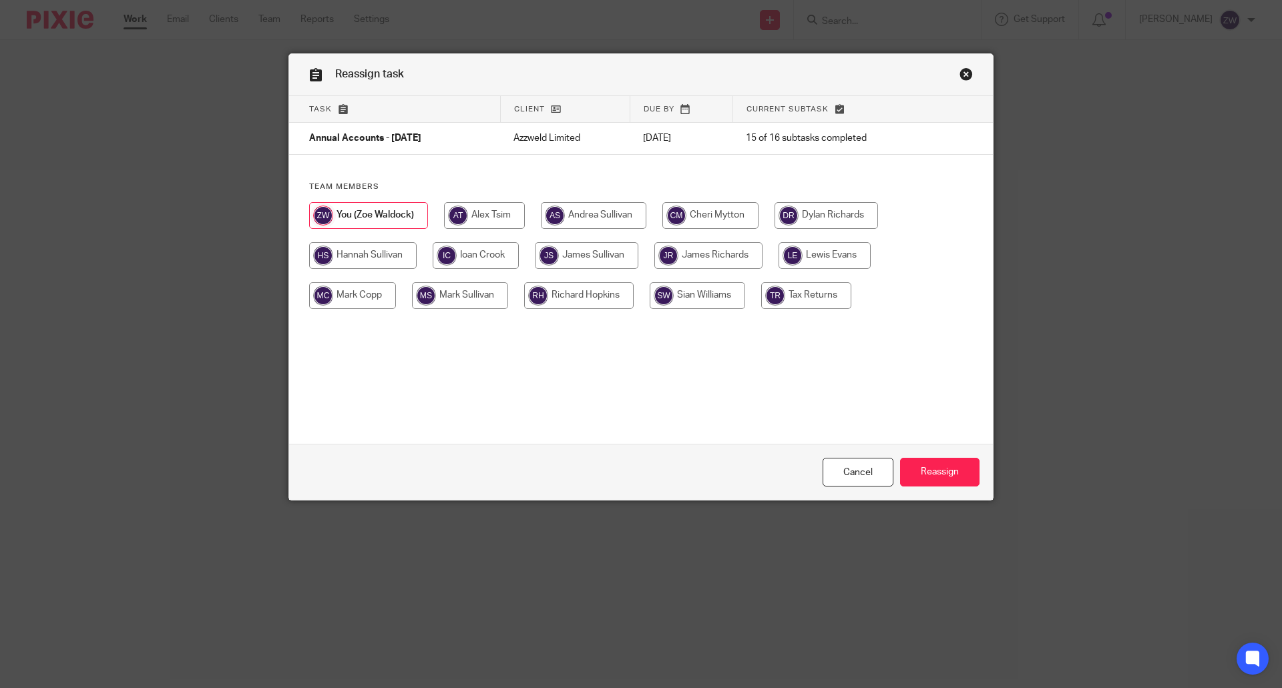
click at [352, 292] on input "radio" at bounding box center [352, 295] width 87 height 27
radio input "true"
click at [944, 476] on input "Reassign" at bounding box center [939, 472] width 79 height 29
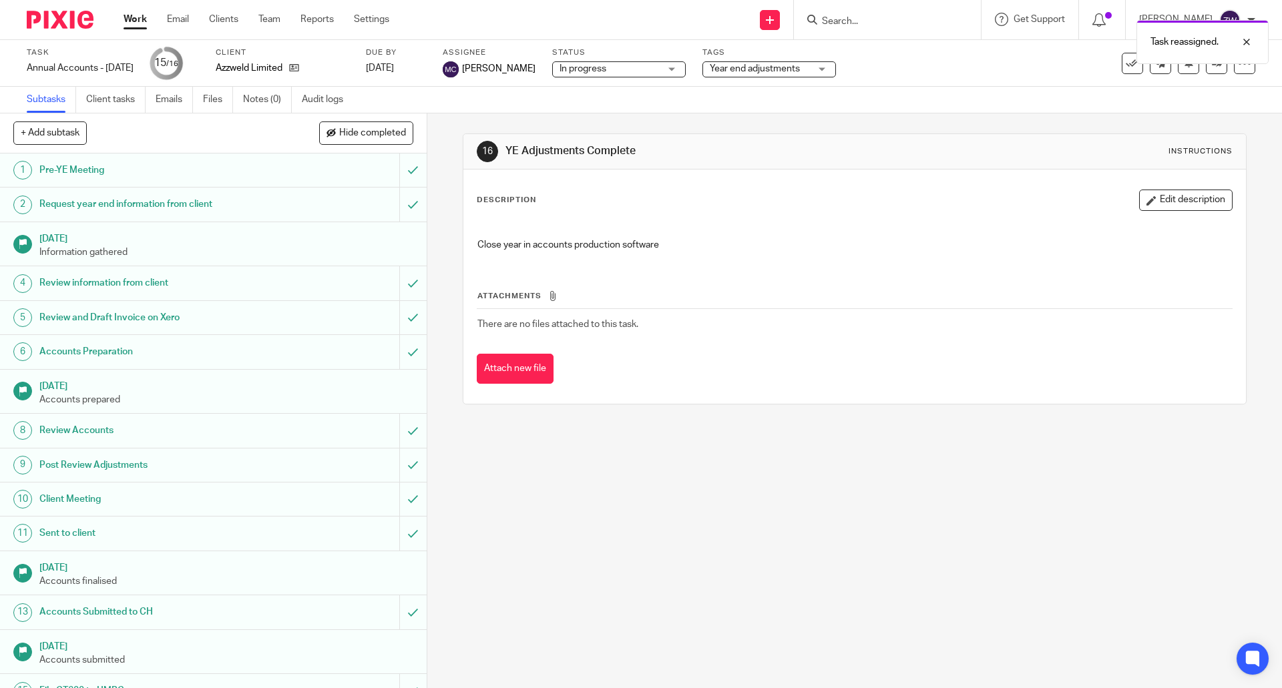
click at [67, 23] on img at bounding box center [60, 20] width 67 height 18
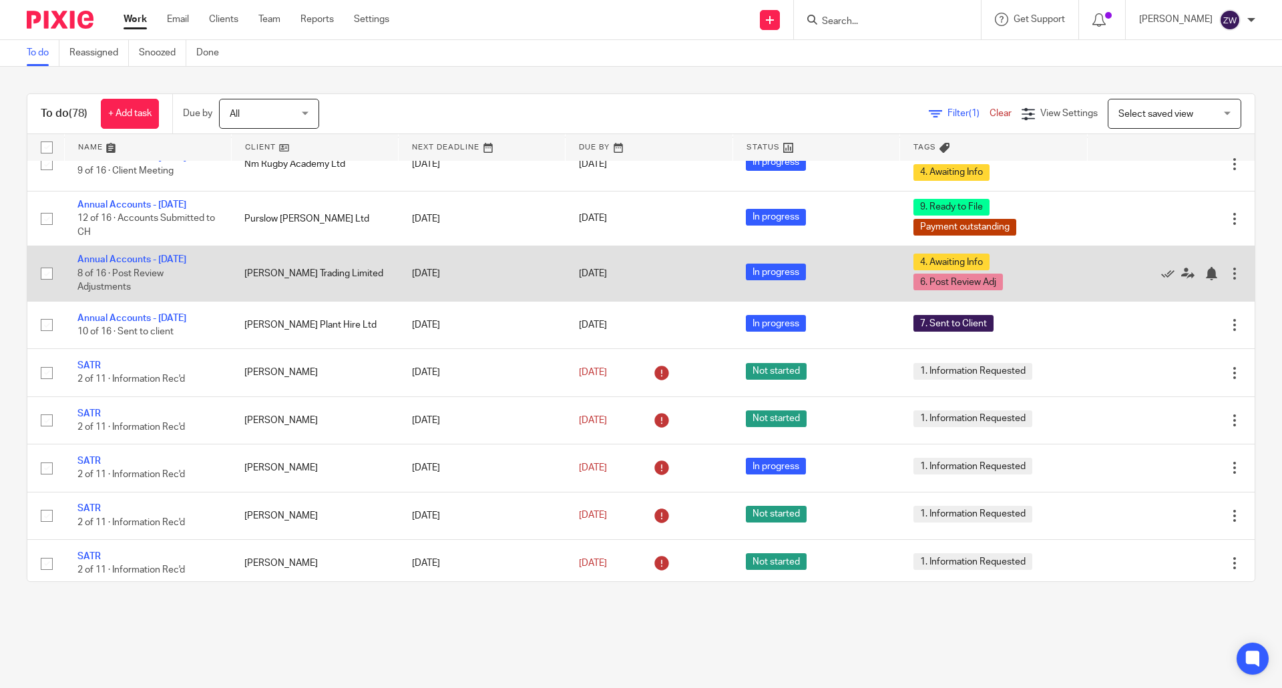
scroll to position [1603, 0]
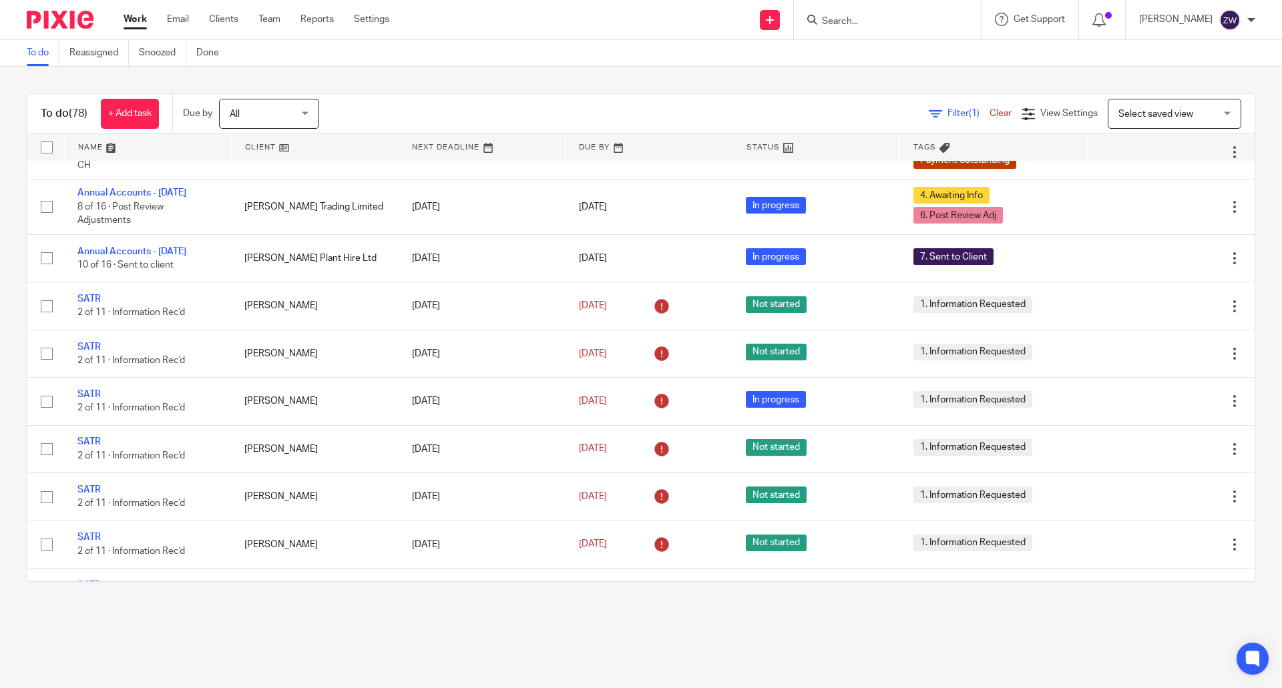
click at [444, 91] on div "To do (78) + Add task Due by All All [DATE] [DATE] This week Next week This mon…" at bounding box center [641, 338] width 1282 height 542
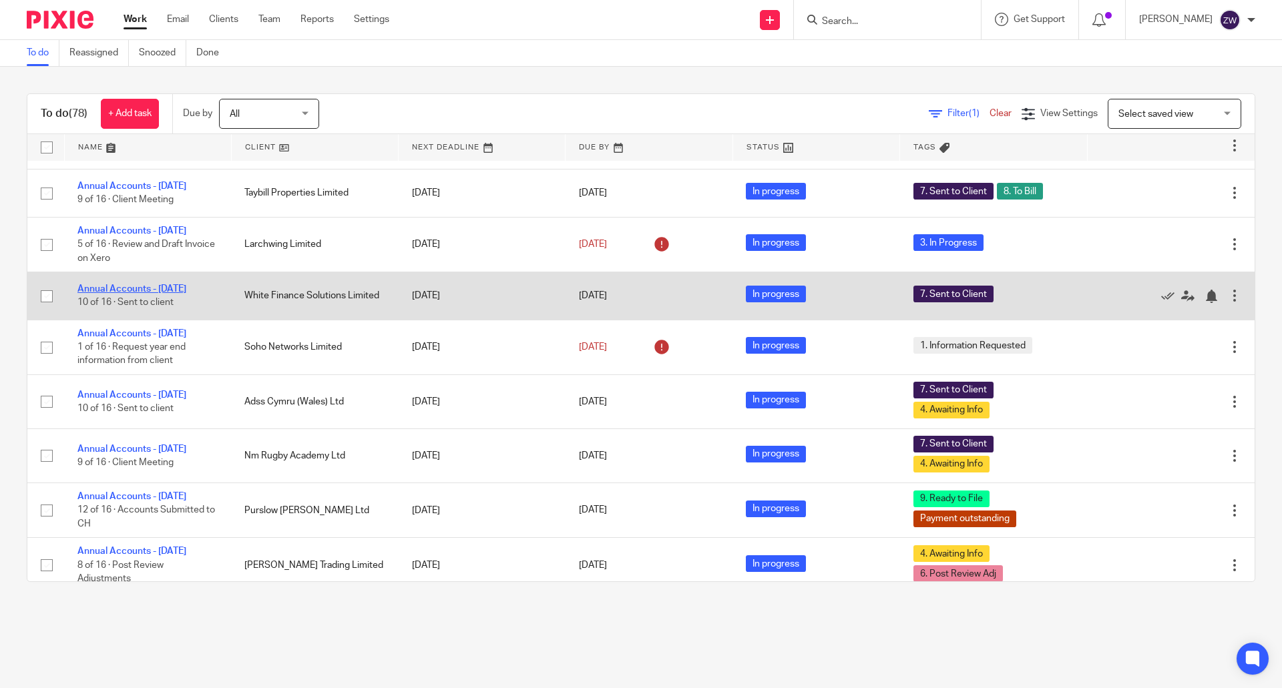
click at [162, 294] on link "Annual Accounts - [DATE]" at bounding box center [131, 288] width 109 height 9
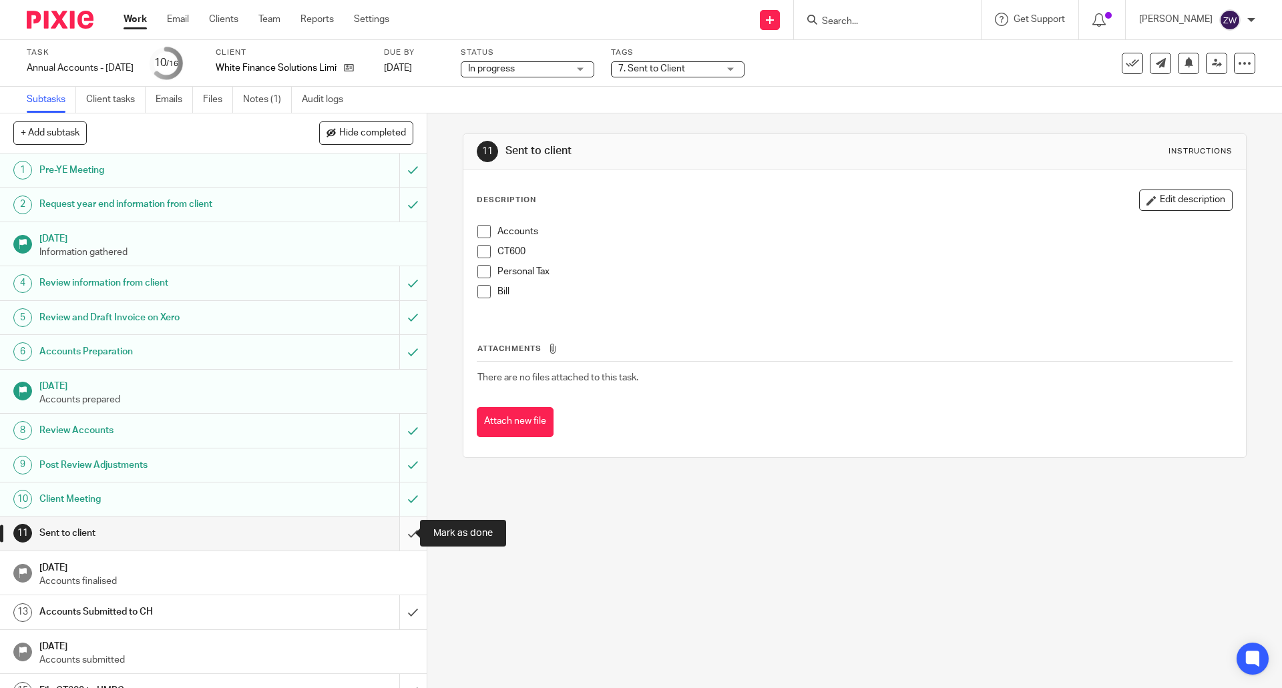
click at [397, 531] on input "submit" at bounding box center [213, 533] width 427 height 33
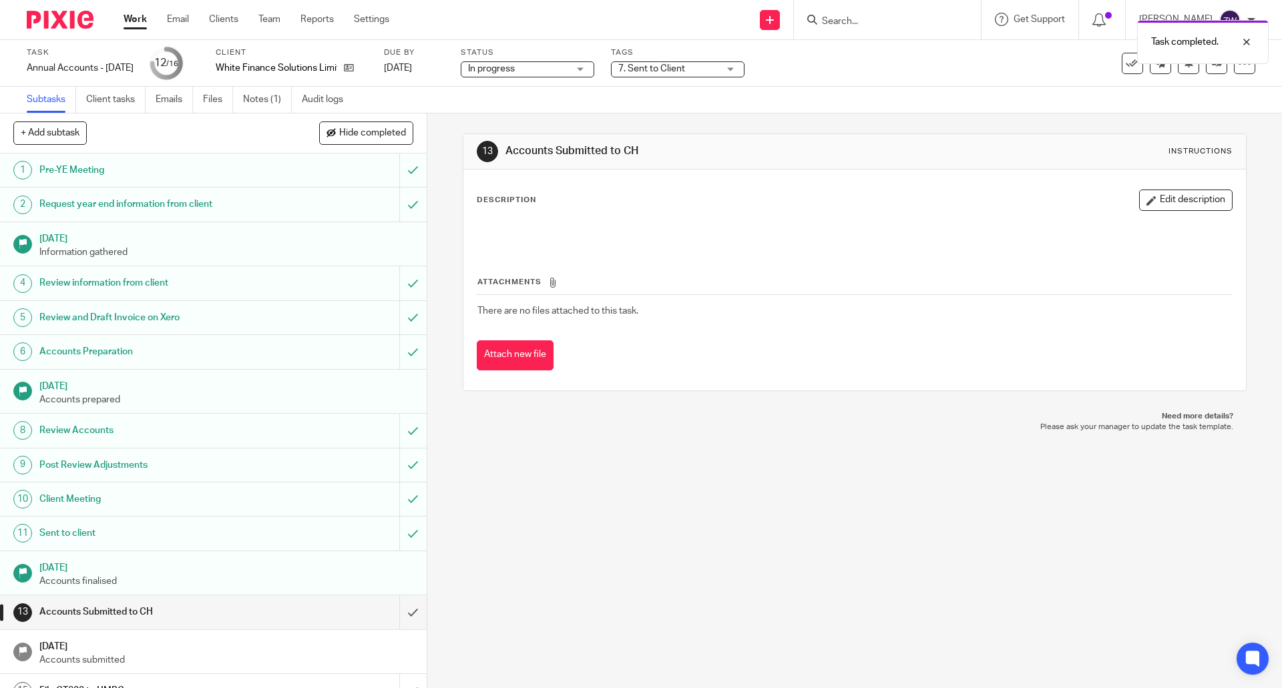
click at [71, 21] on img at bounding box center [60, 20] width 67 height 18
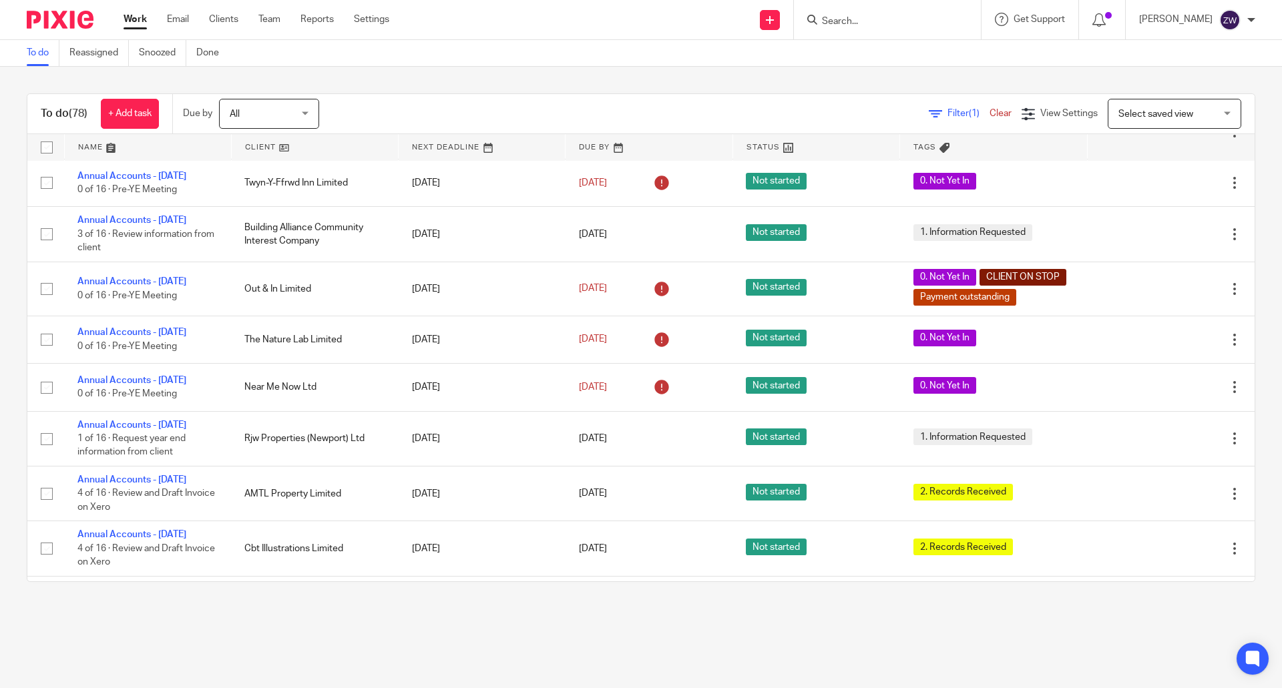
scroll to position [2841, 0]
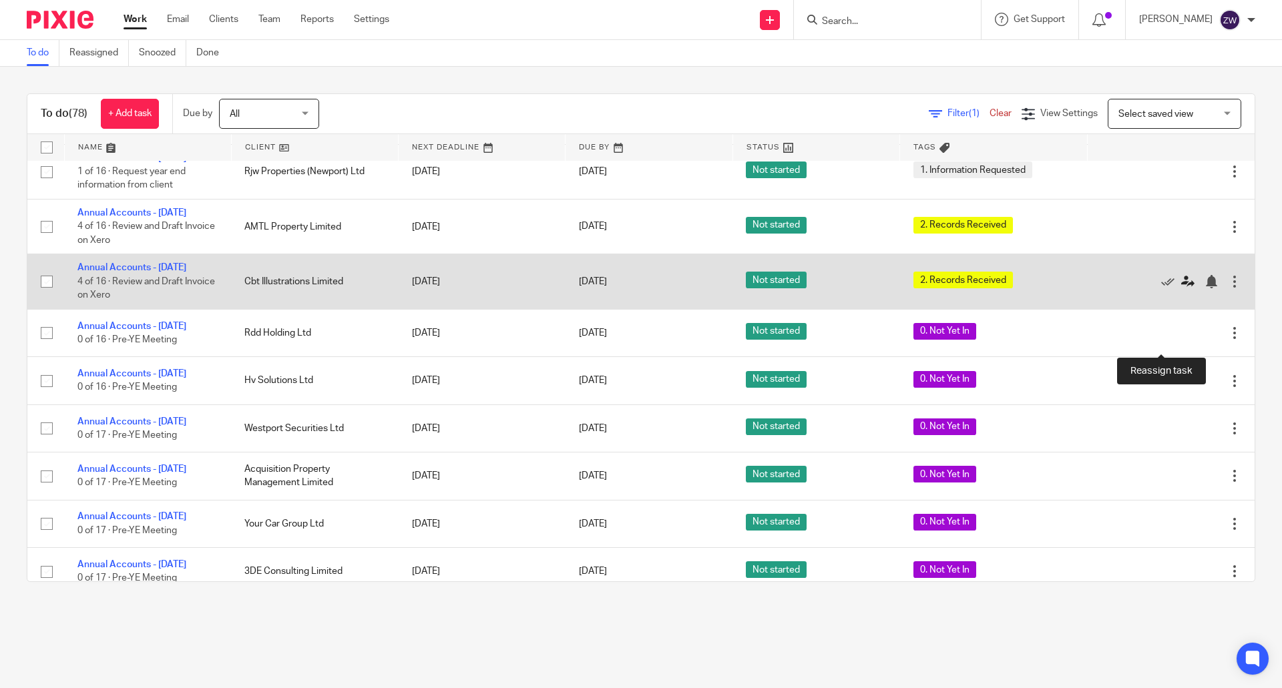
click at [1181, 288] on icon at bounding box center [1187, 281] width 13 height 13
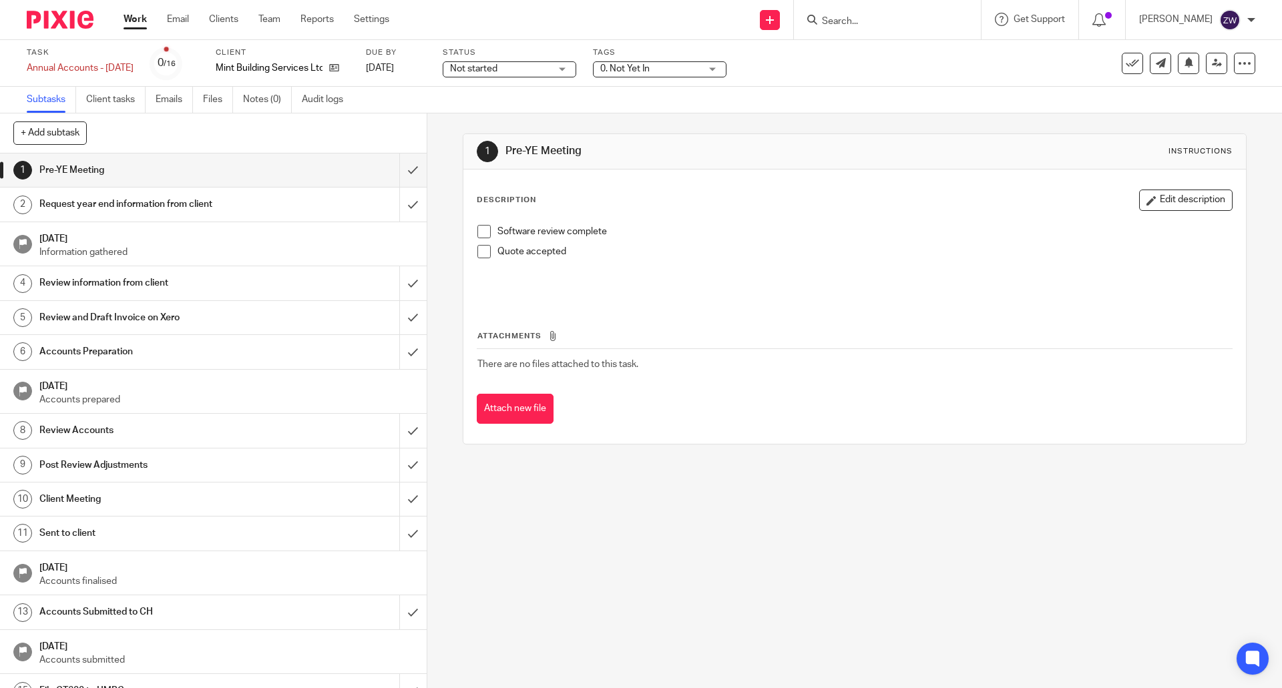
click at [624, 68] on span "0. Not Yet In" at bounding box center [624, 68] width 49 height 9
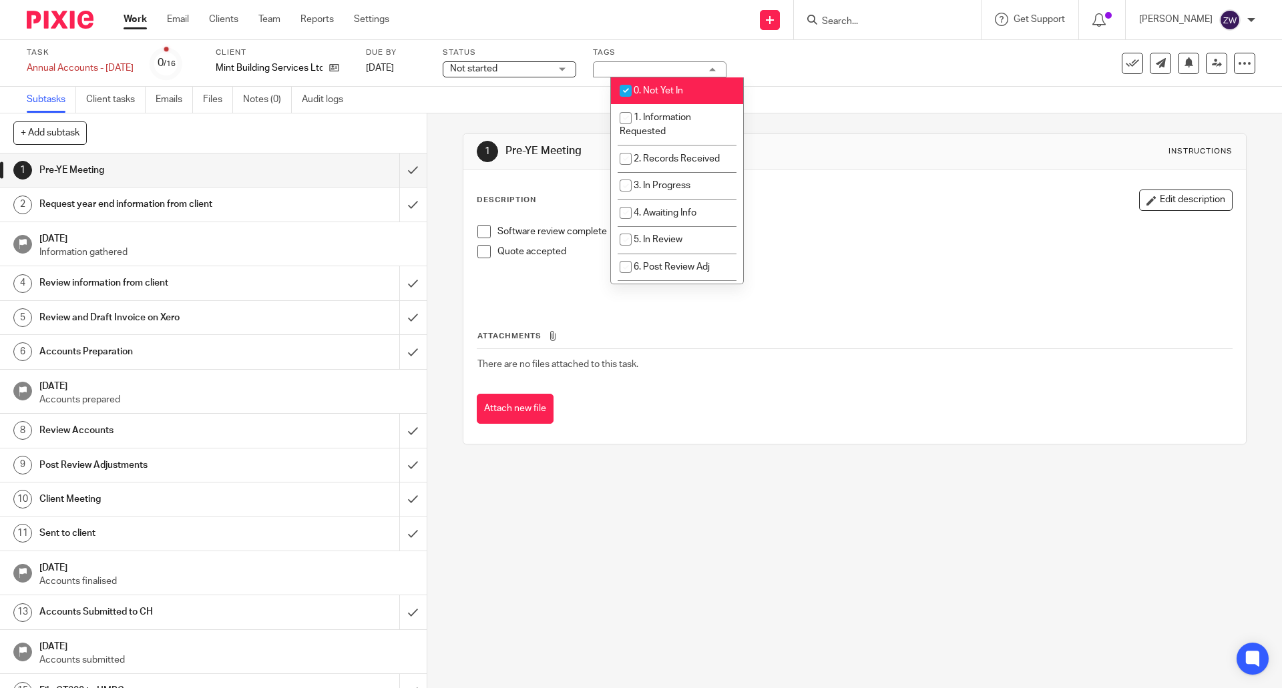
click at [643, 92] on span "0. Not Yet In" at bounding box center [658, 90] width 49 height 9
checkbox input "false"
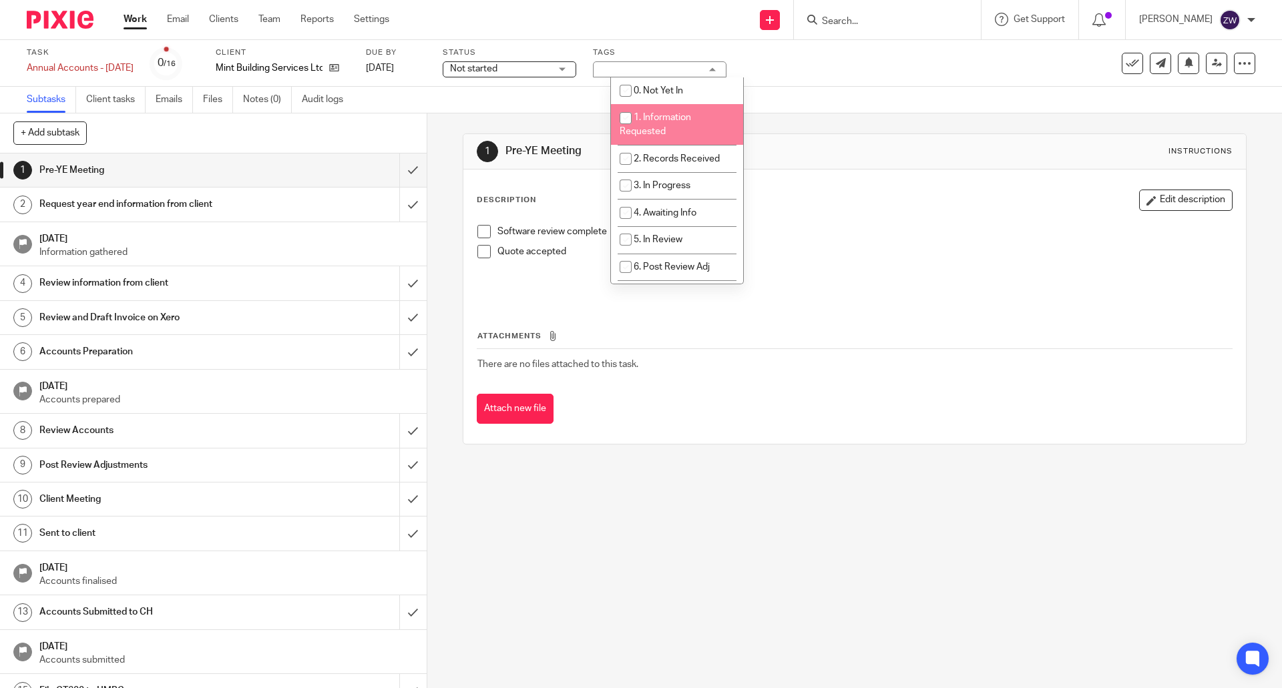
click at [647, 131] on span "1. Information Requested" at bounding box center [655, 124] width 71 height 23
checkbox input "true"
click at [519, 110] on div "Subtasks Client tasks Emails Files Notes (0) Audit logs" at bounding box center [641, 100] width 1282 height 27
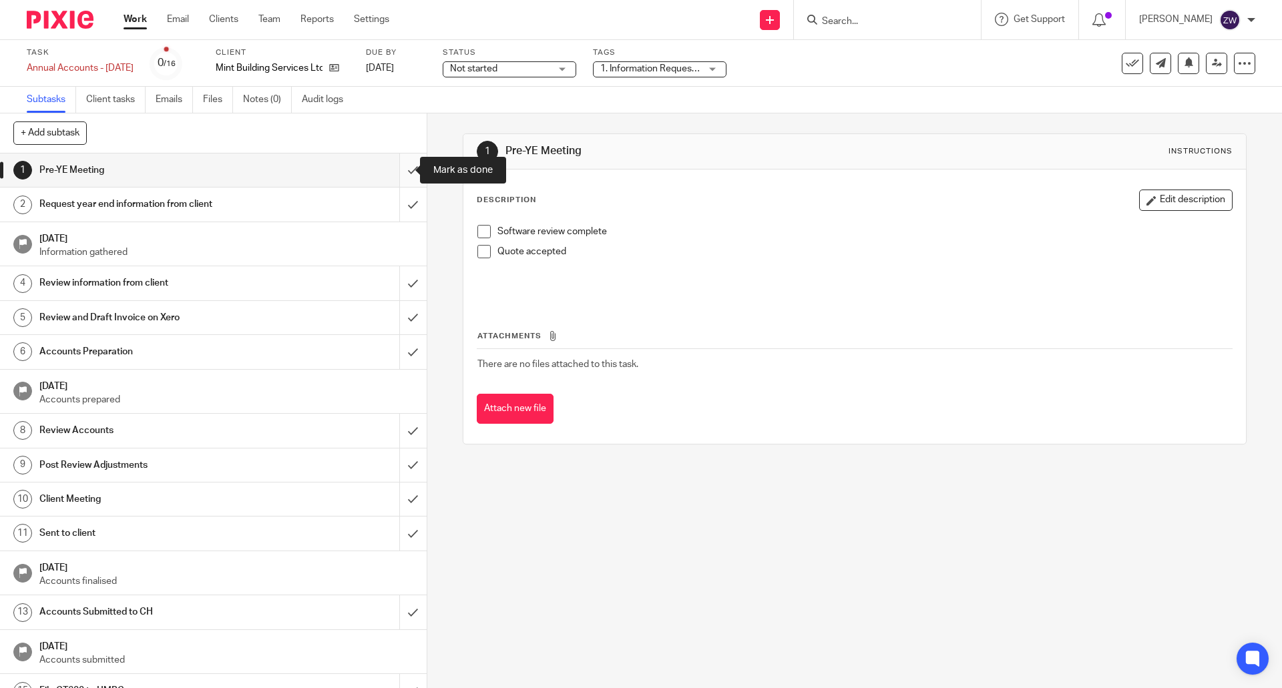
click at [390, 168] on input "submit" at bounding box center [213, 170] width 427 height 33
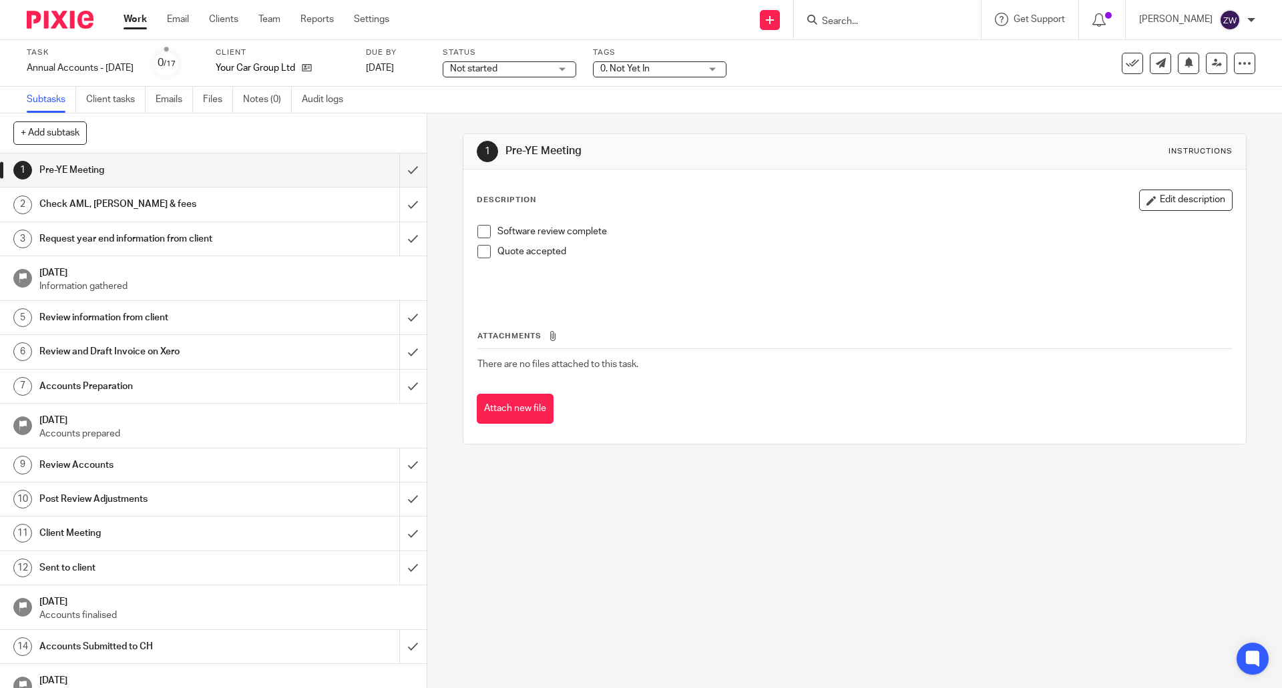
click at [650, 68] on span "0. Not Yet In" at bounding box center [624, 68] width 49 height 9
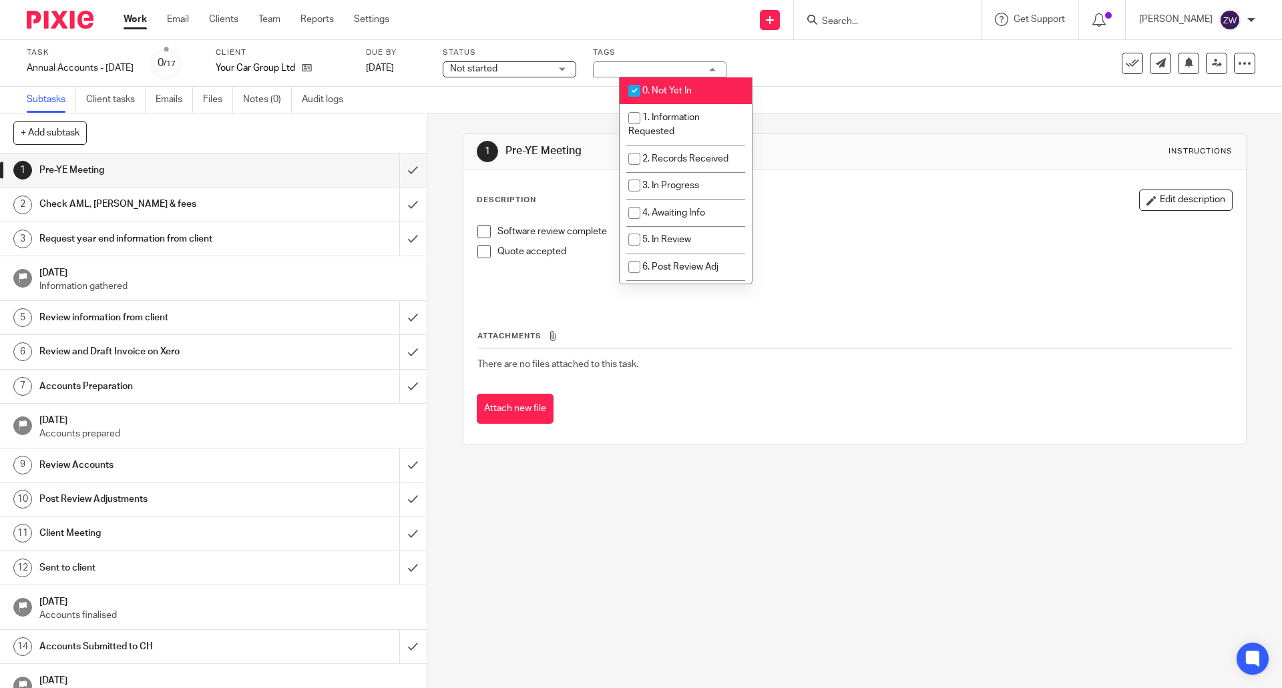
click at [659, 85] on li "0. Not Yet In" at bounding box center [686, 90] width 132 height 27
checkbox input "false"
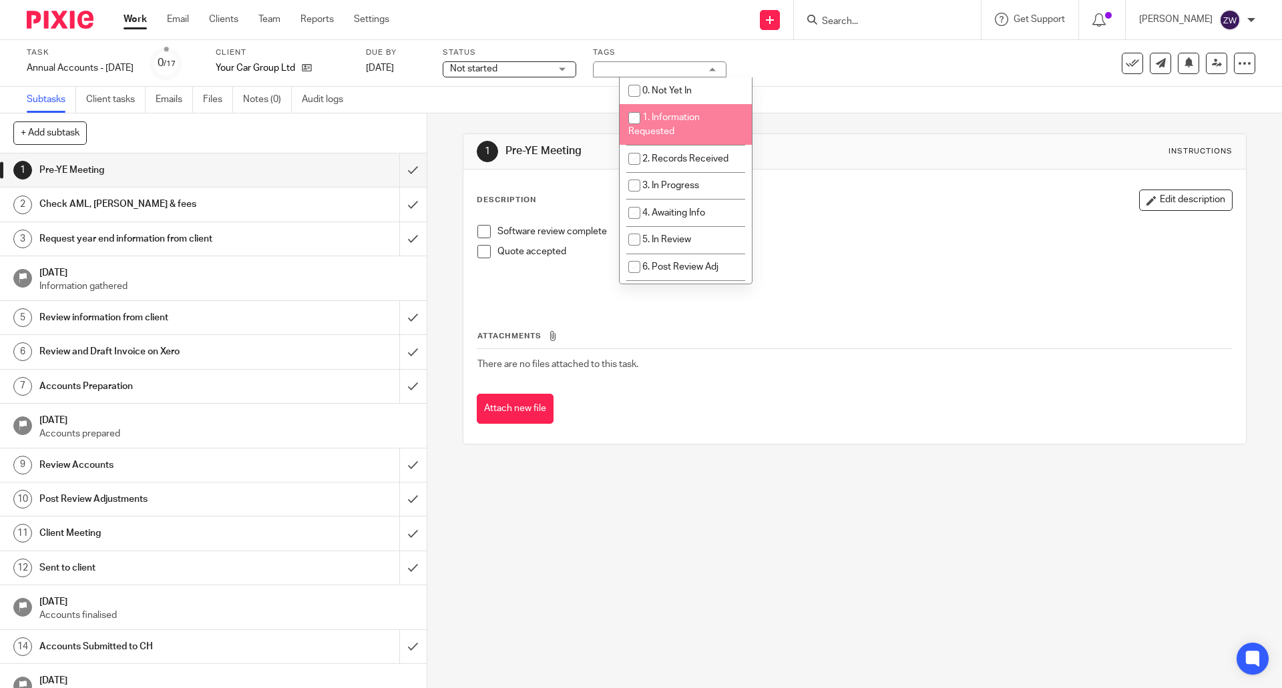
click at [654, 126] on li "1. Information Requested" at bounding box center [686, 124] width 132 height 41
checkbox input "true"
click at [397, 172] on input "submit" at bounding box center [213, 170] width 427 height 33
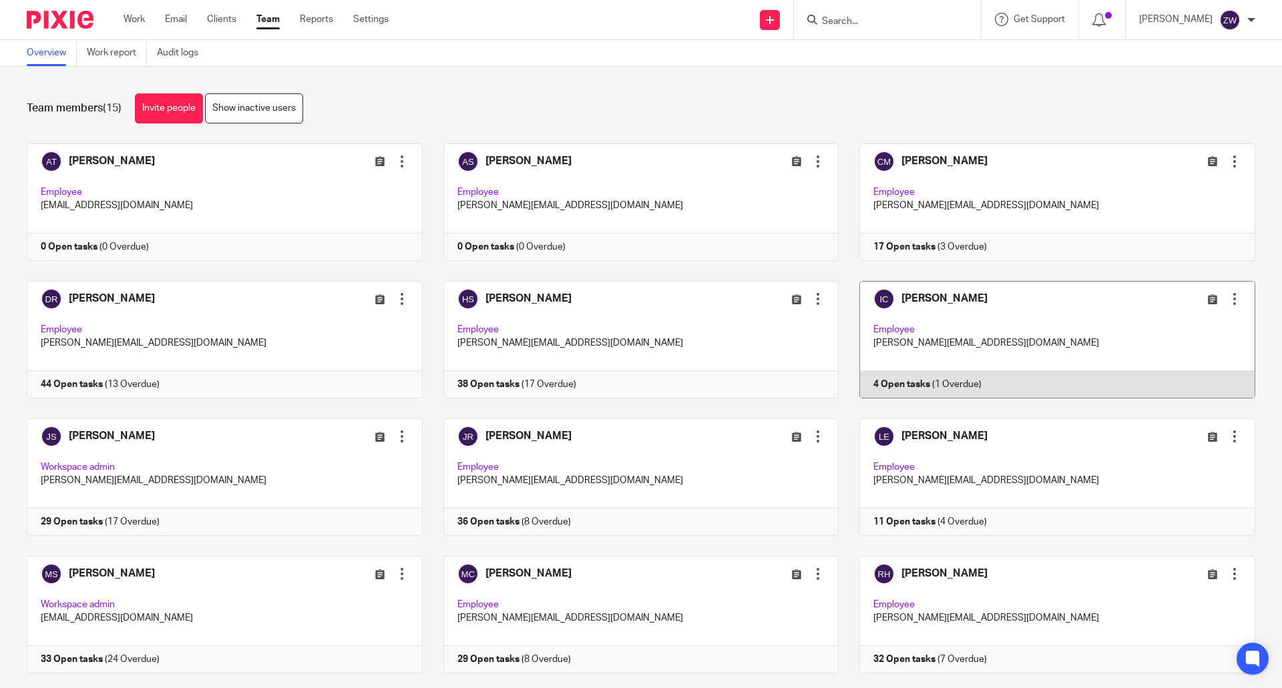
click at [939, 294] on link at bounding box center [1047, 340] width 417 height 118
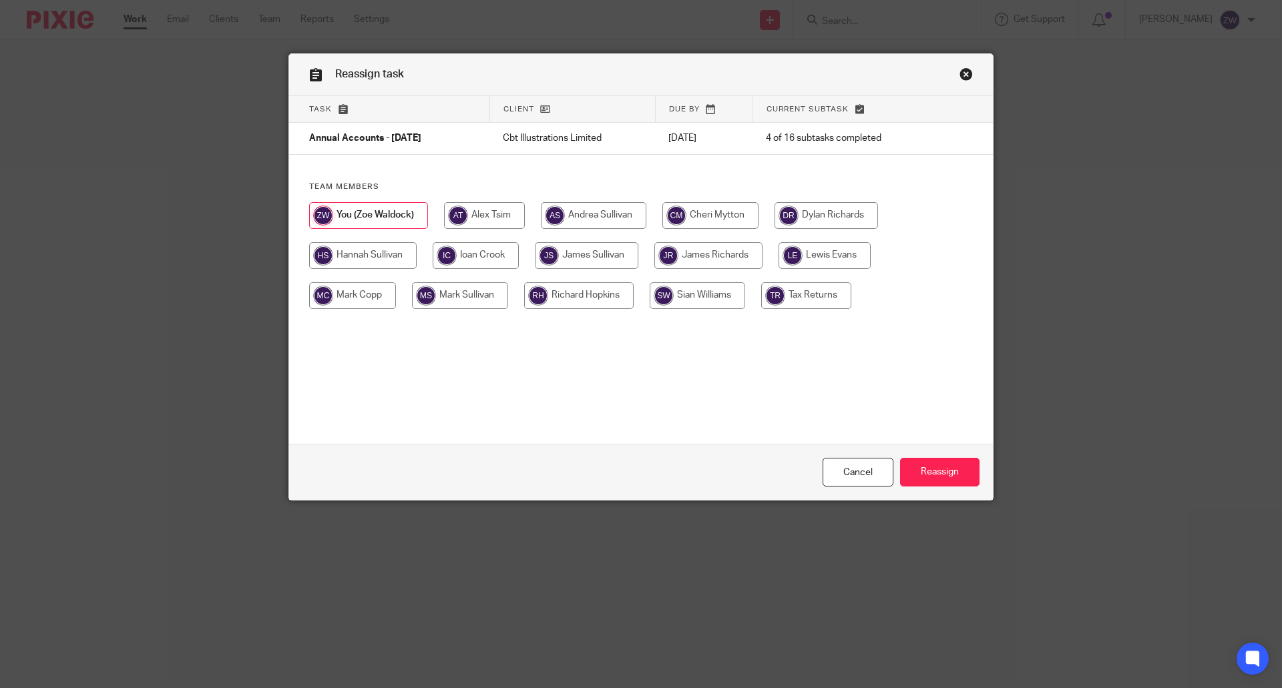
click at [471, 257] on input "radio" at bounding box center [476, 255] width 86 height 27
radio input "true"
click at [395, 222] on input "radio" at bounding box center [368, 215] width 118 height 27
radio input "true"
click at [960, 79] on link "Close this dialog window" at bounding box center [966, 76] width 13 height 18
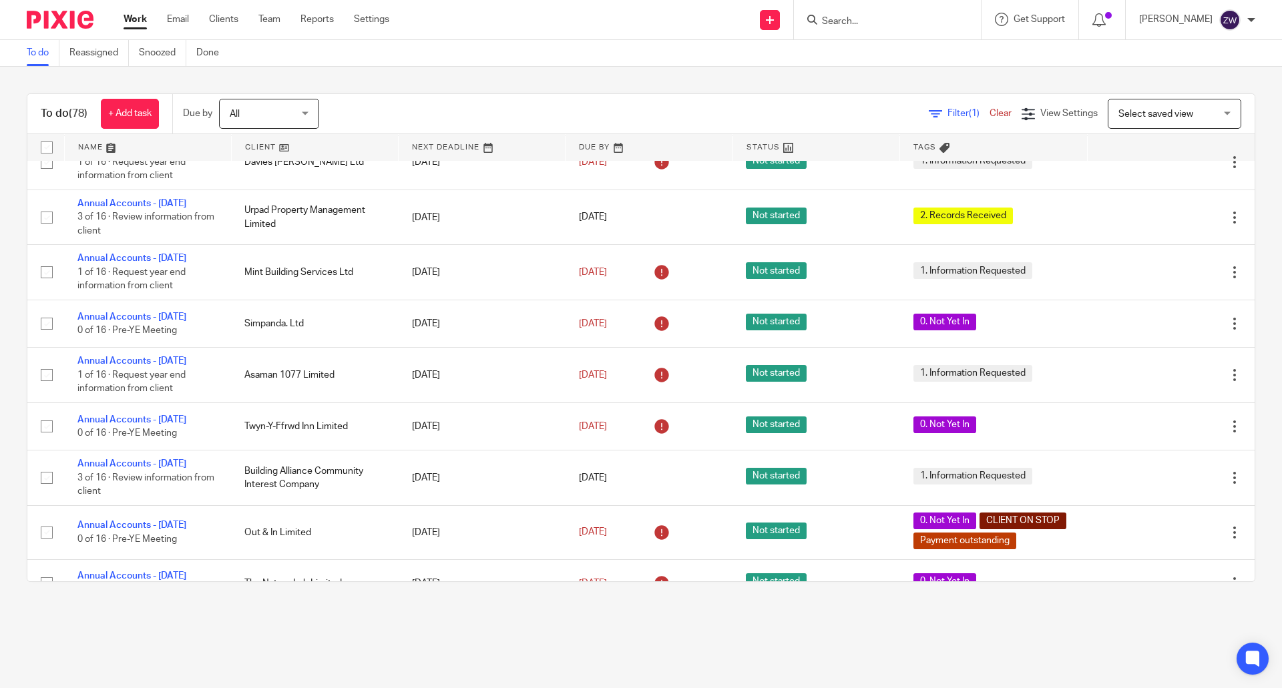
scroll to position [2404, 0]
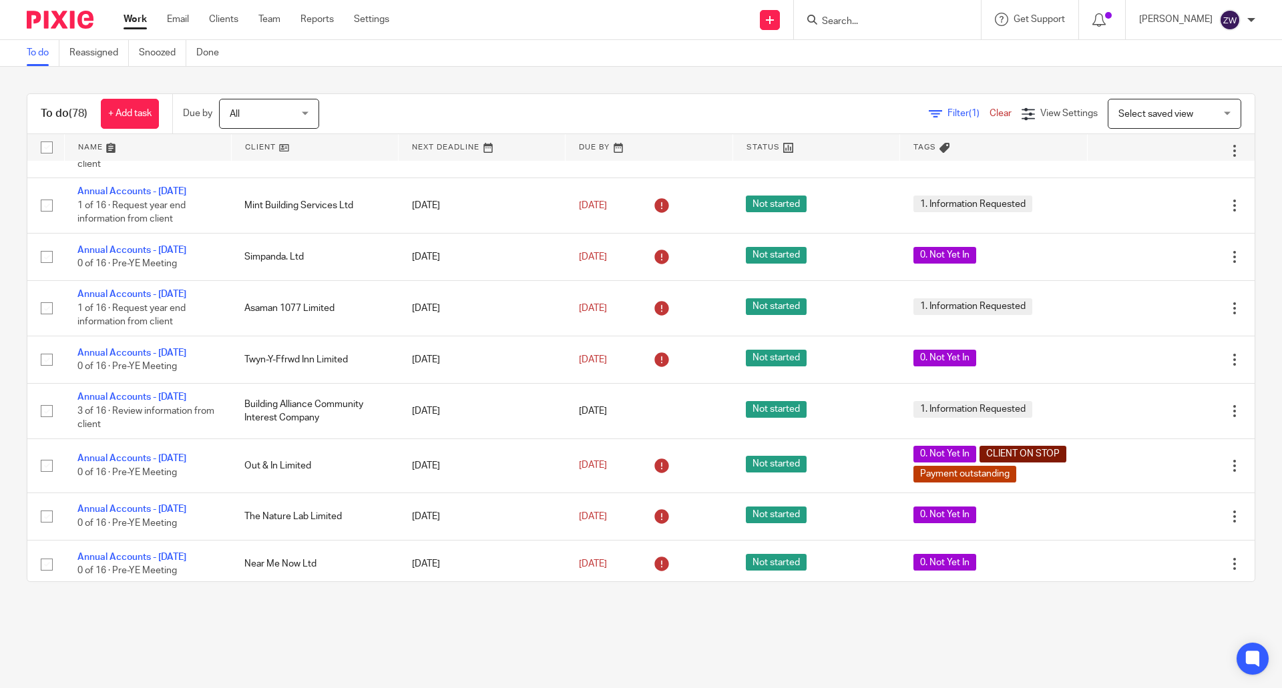
click at [1251, 21] on div at bounding box center [1251, 20] width 8 height 8
click at [1214, 98] on li "Logout" at bounding box center [1204, 92] width 88 height 19
